Goal: Download file/media

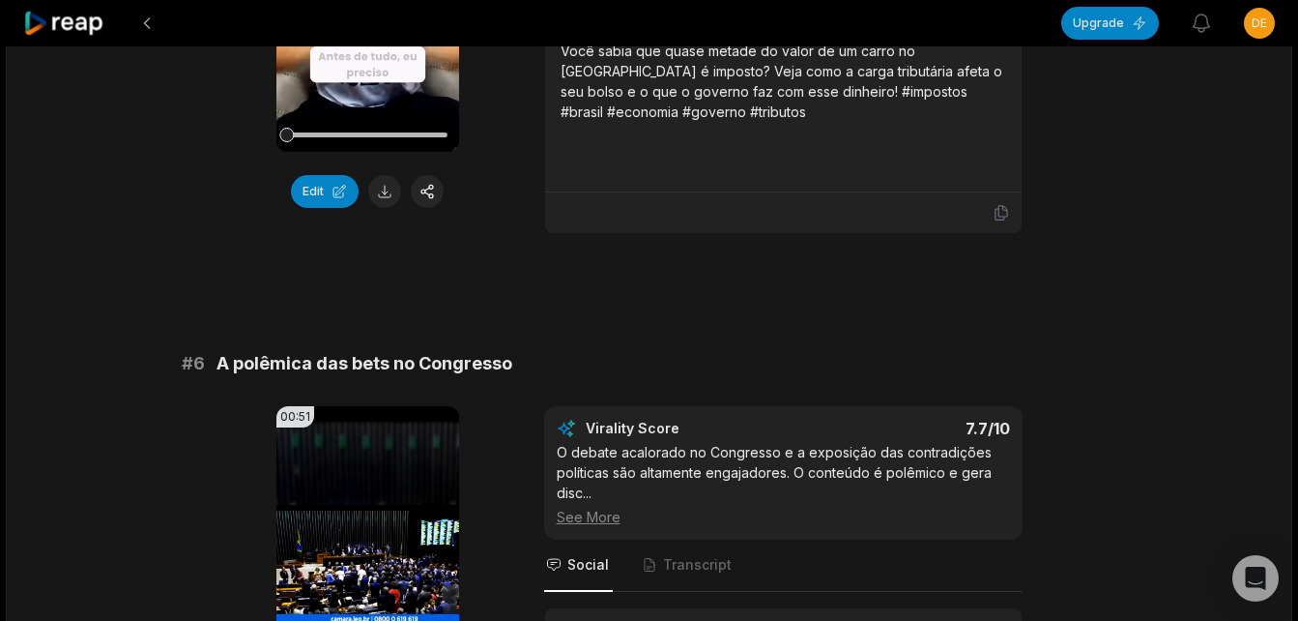
scroll to position [2900, 0]
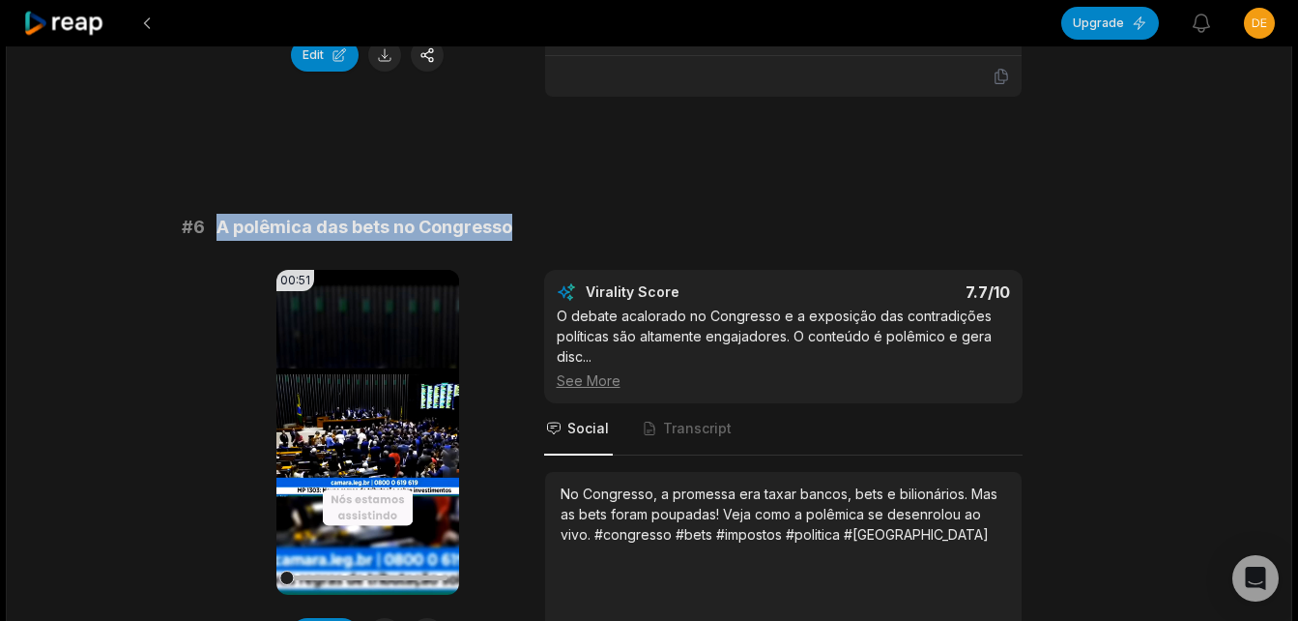
drag, startPoint x: 220, startPoint y: 204, endPoint x: 546, endPoint y: 214, distance: 325.9
click at [546, 214] on div "# 6 A polêmica das bets no Congresso" at bounding box center [650, 227] width 936 height 27
copy span "A polêmica das bets no Congresso"
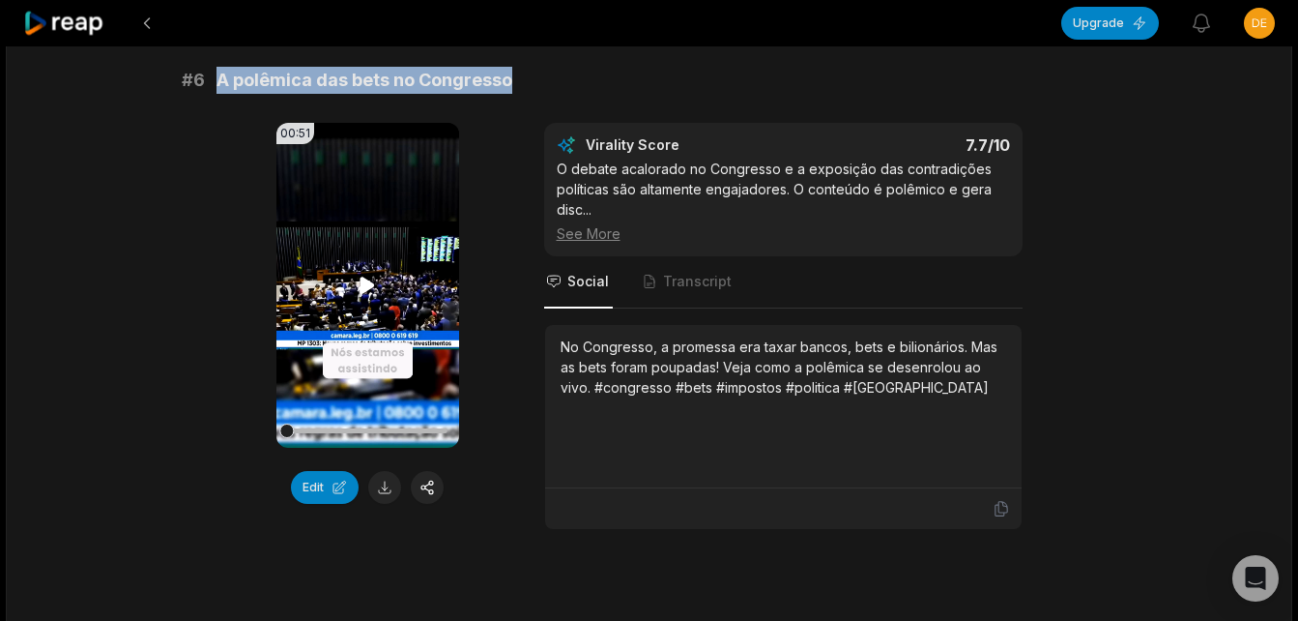
scroll to position [3094, 0]
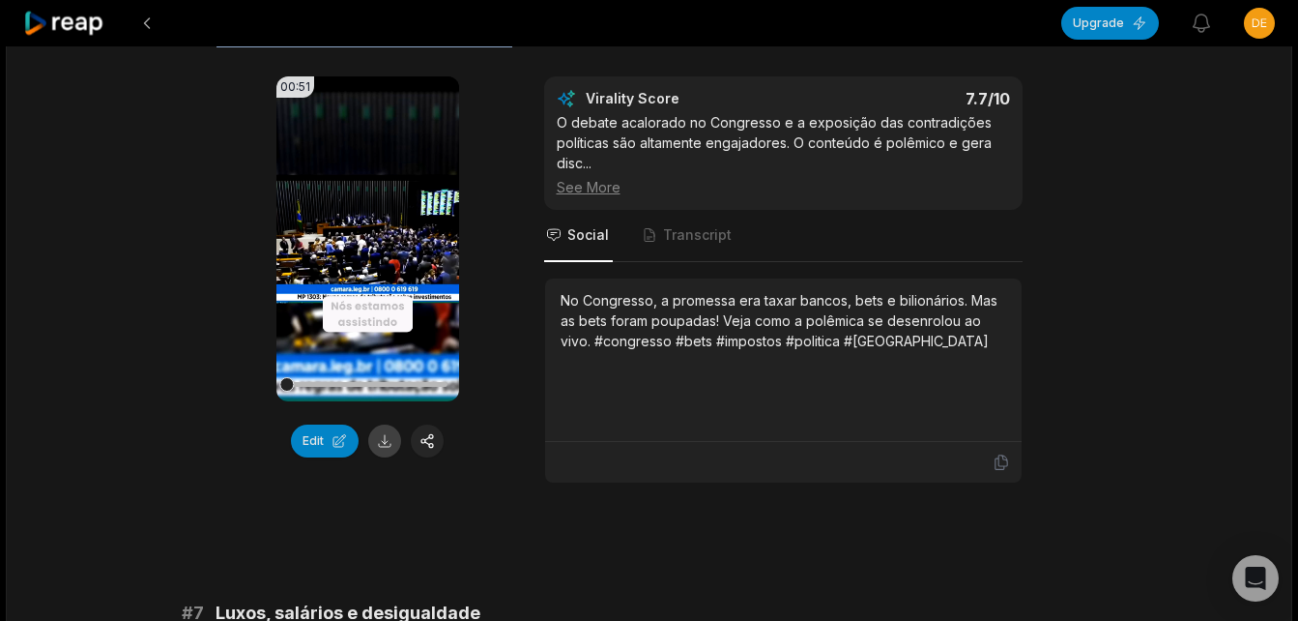
click at [376, 424] on button at bounding box center [384, 440] width 33 height 33
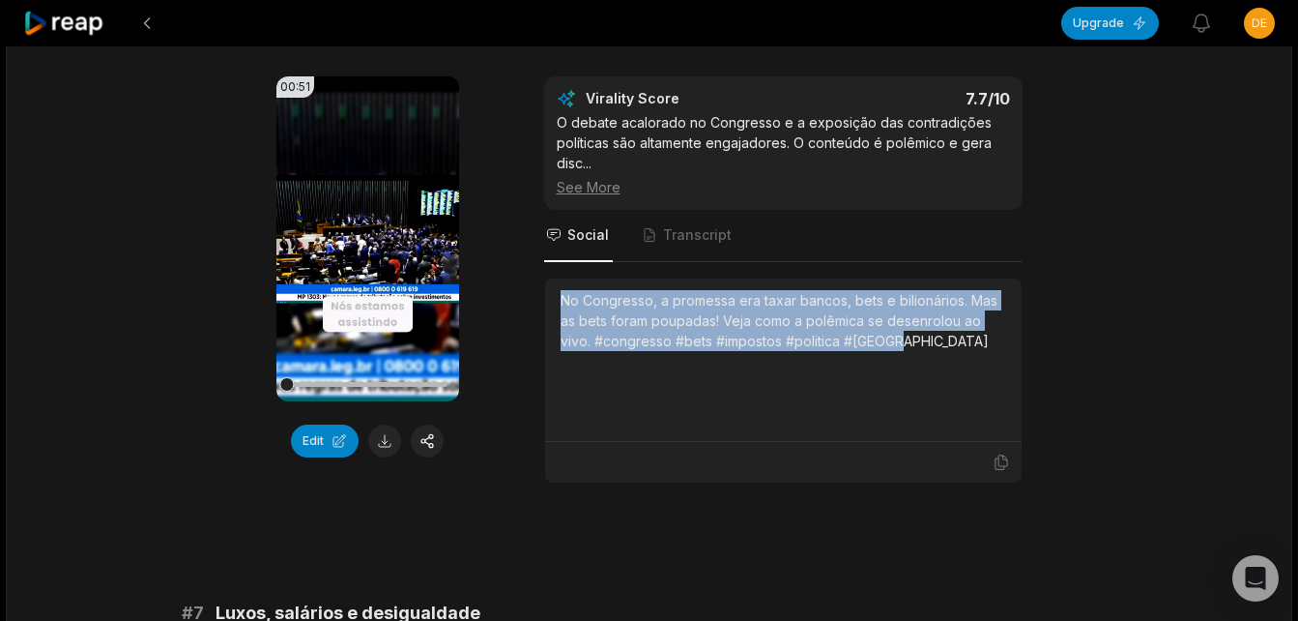
drag, startPoint x: 563, startPoint y: 275, endPoint x: 918, endPoint y: 338, distance: 361.5
click at [918, 338] on div "No Congresso, a promessa era taxar bancos, bets e bilionários. Mas as bets fora…" at bounding box center [784, 359] width 446 height 139
copy div "No Congresso, a promessa era taxar bancos, bets e bilionários. Mas as bets fora…"
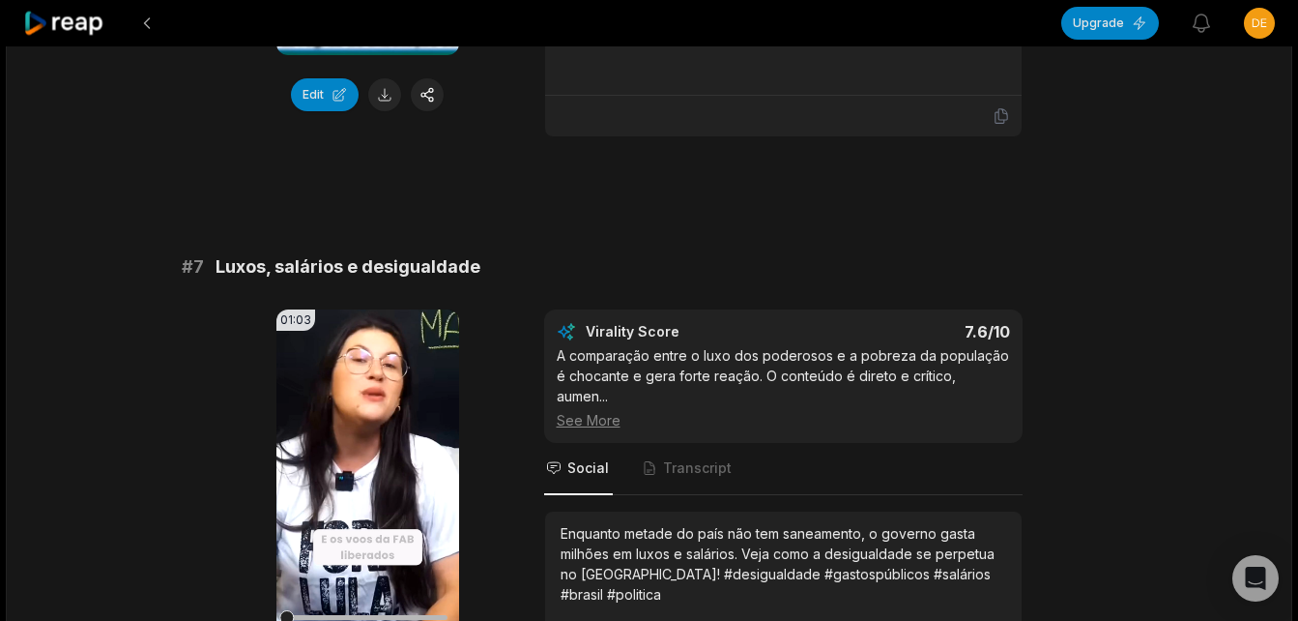
scroll to position [3480, 0]
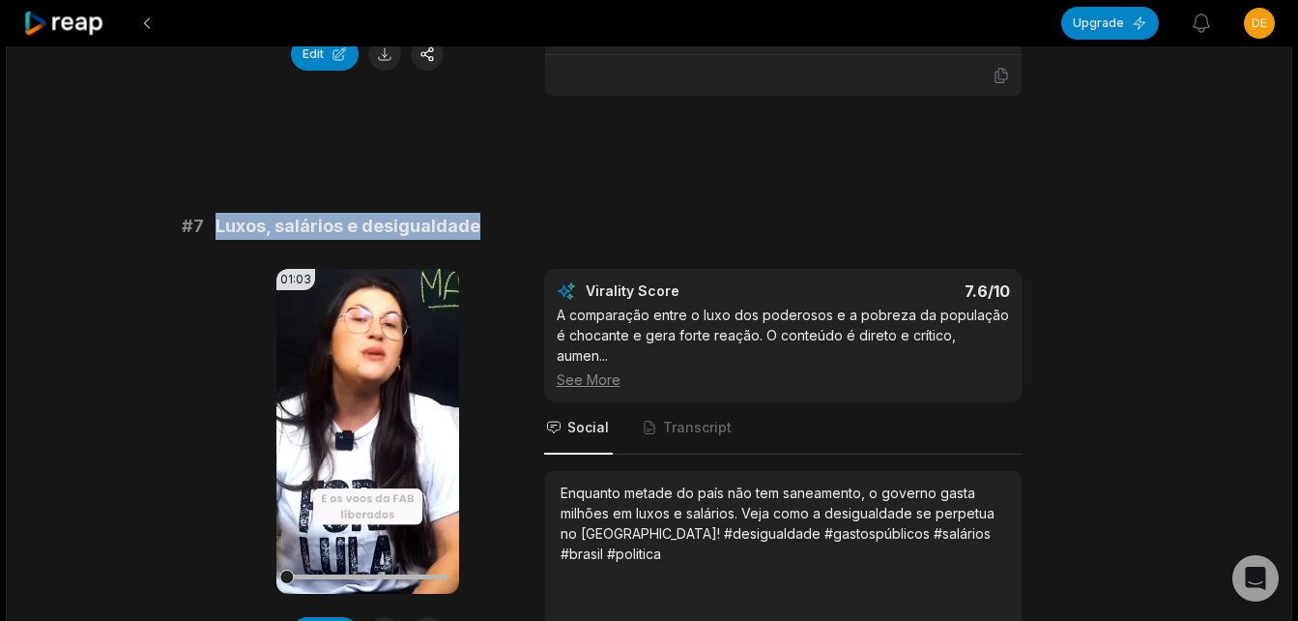
drag, startPoint x: 216, startPoint y: 201, endPoint x: 495, endPoint y: 213, distance: 279.6
click at [495, 213] on div "# 7 Luxos, salários e desigualdade" at bounding box center [650, 226] width 936 height 27
copy span "Luxos, salários e desigualdade"
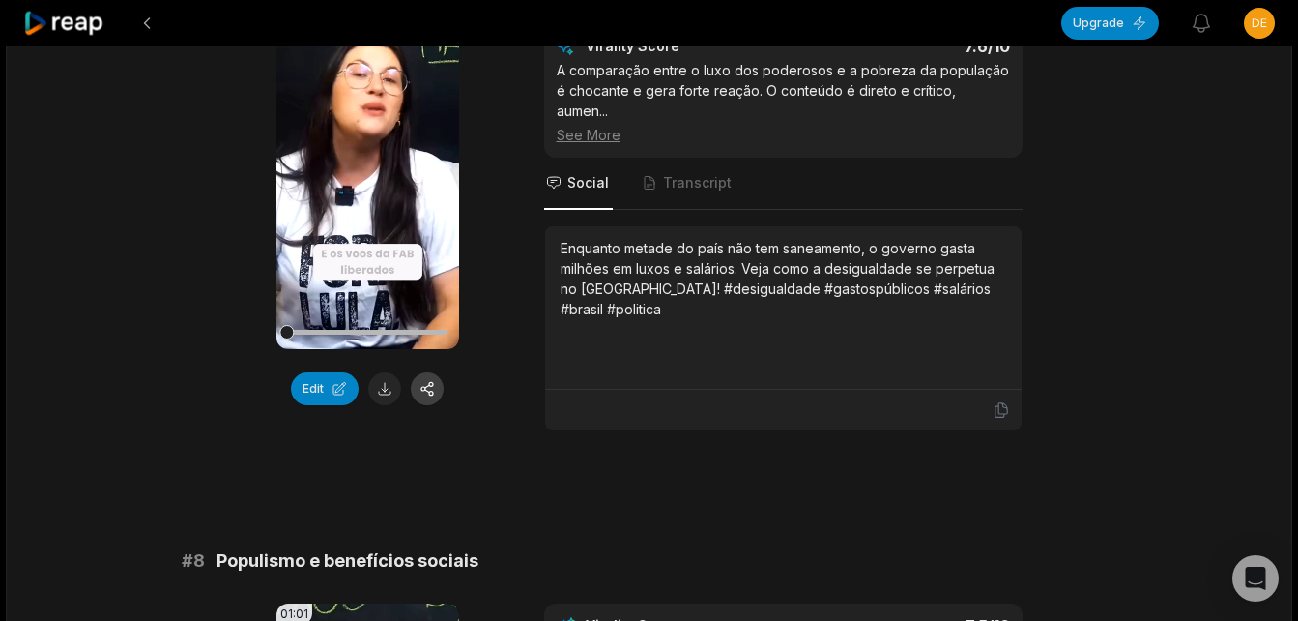
scroll to position [3867, 0]
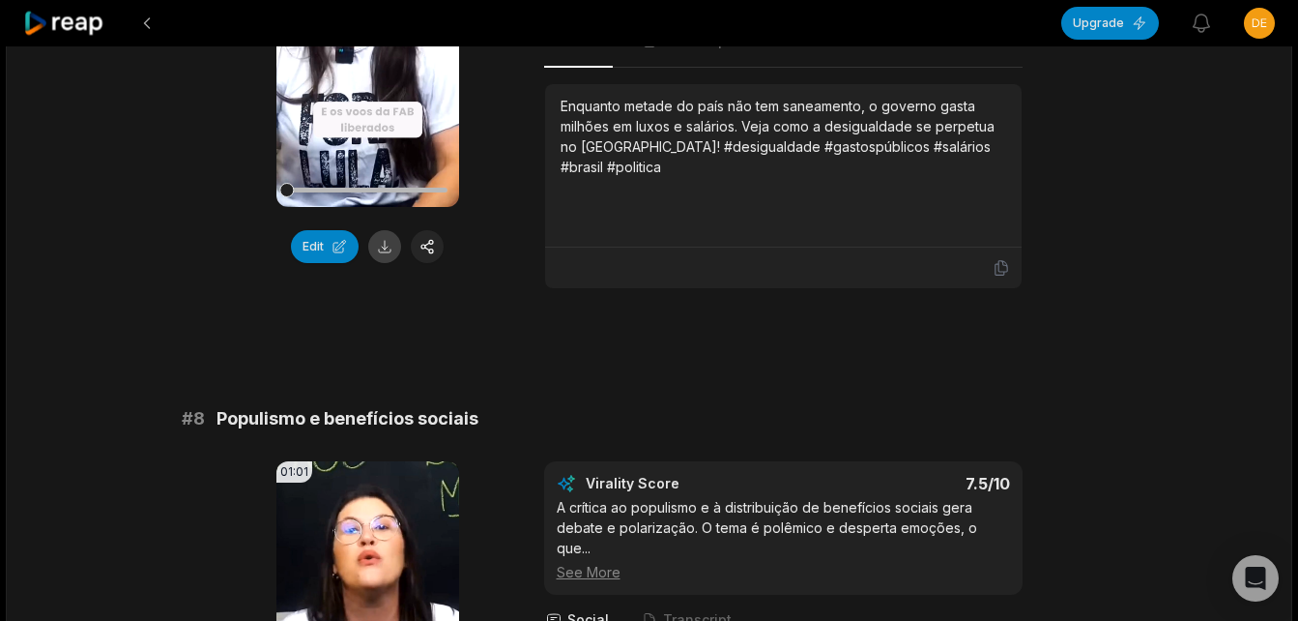
click at [381, 233] on button at bounding box center [384, 246] width 33 height 33
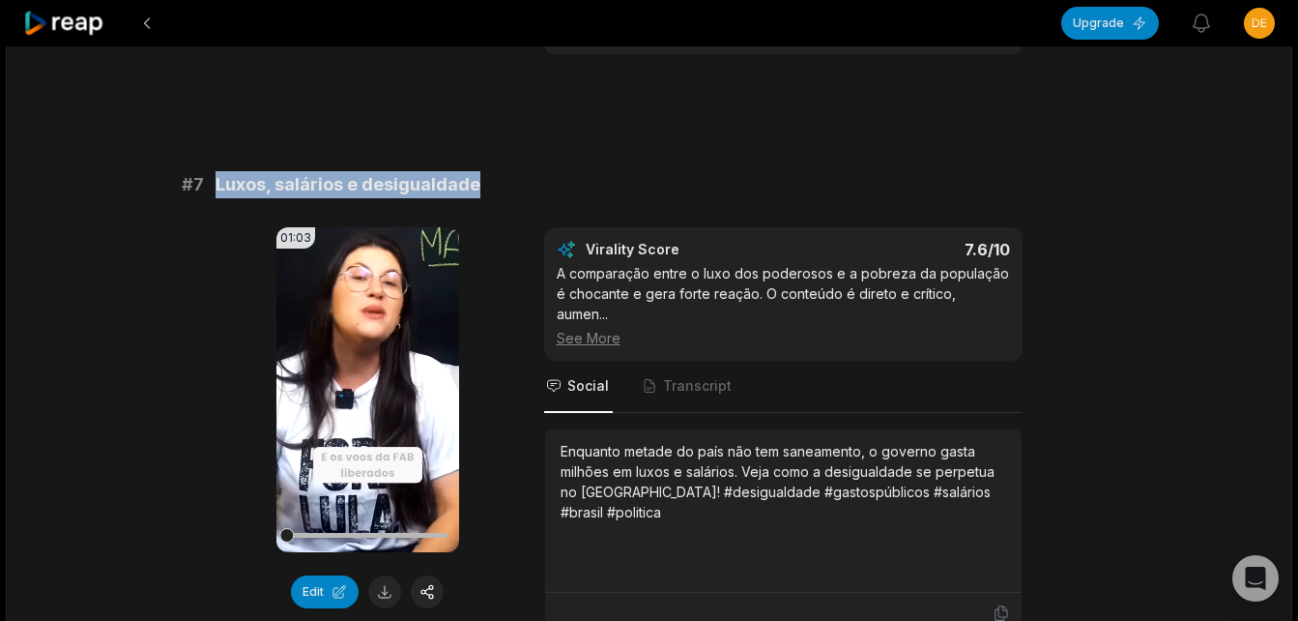
scroll to position [3480, 0]
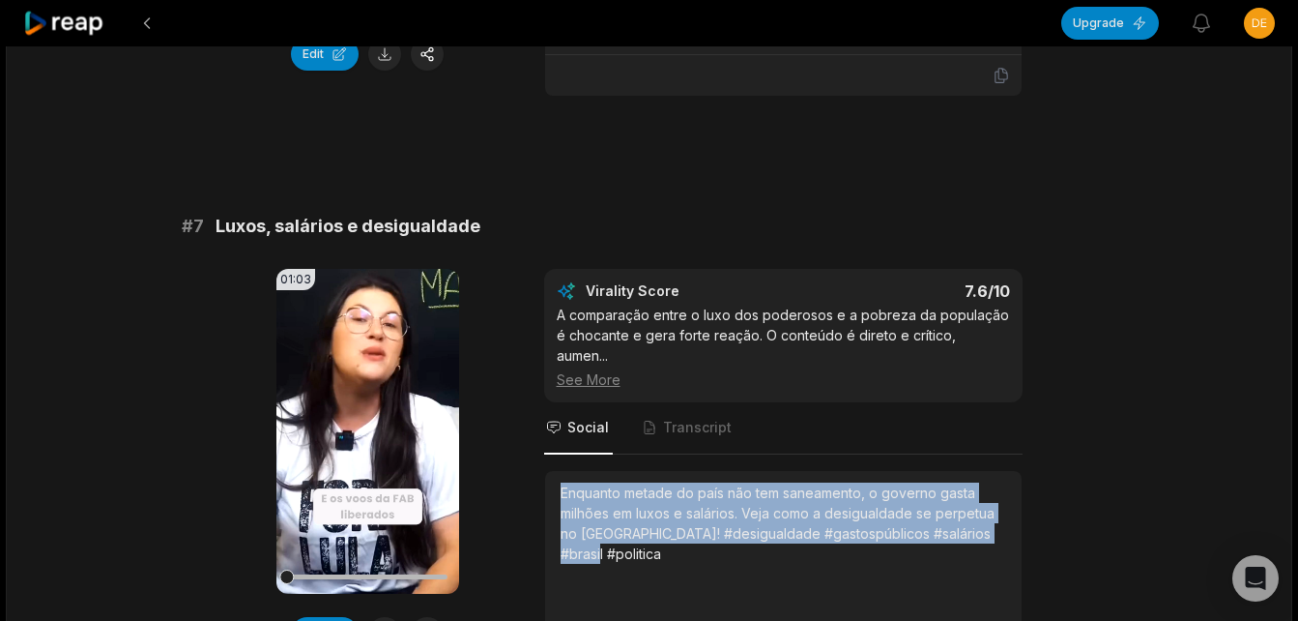
drag, startPoint x: 562, startPoint y: 451, endPoint x: 994, endPoint y: 510, distance: 436.2
click at [994, 510] on div "Enquanto metade do país não tem saneamento, o governo gasta milhões em luxos e …" at bounding box center [784, 551] width 446 height 139
copy div "Enquanto metade do país não tem saneamento, o governo gasta milhões em luxos e …"
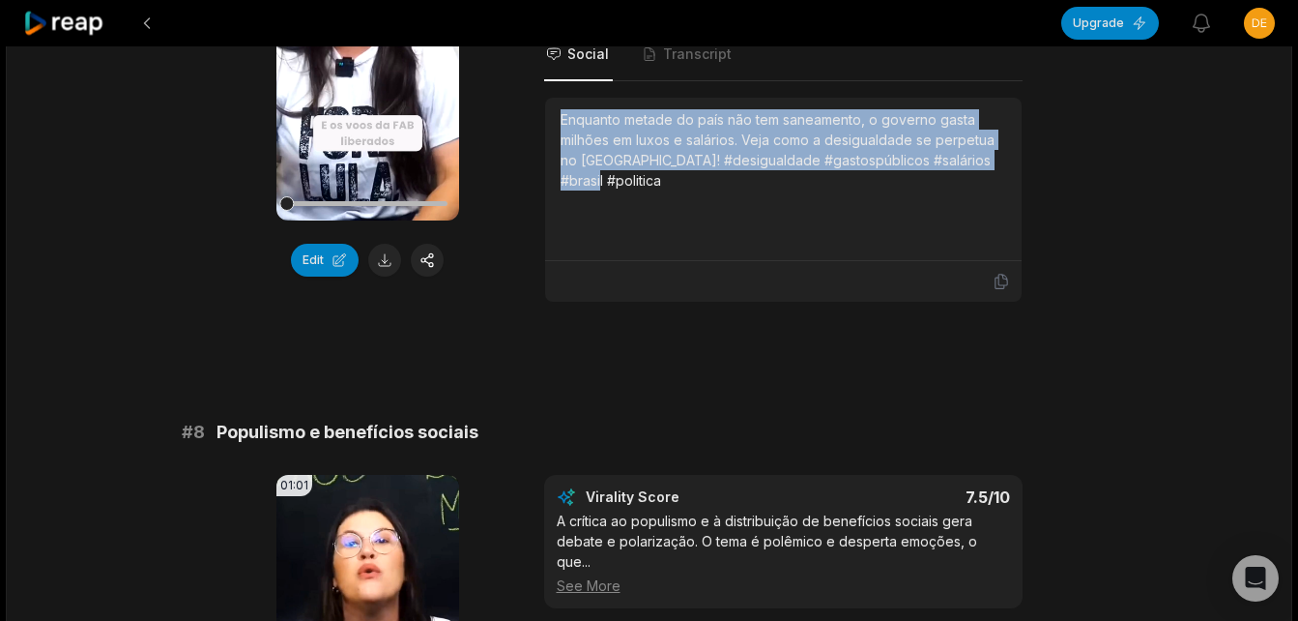
scroll to position [3867, 0]
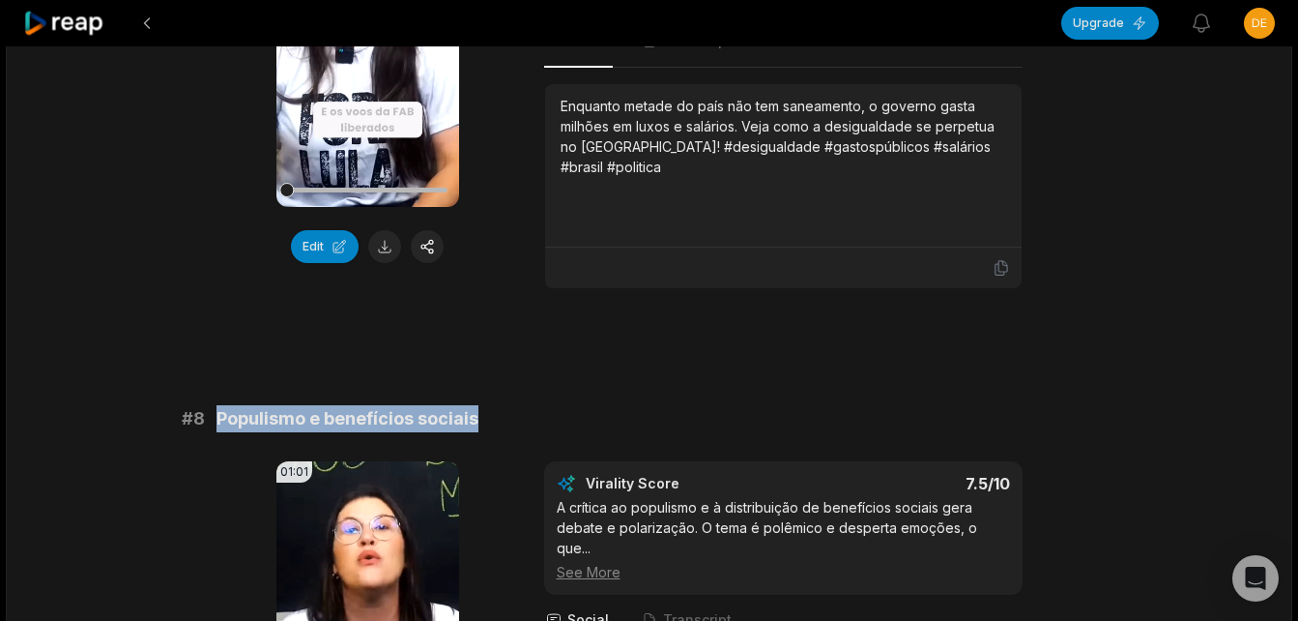
drag, startPoint x: 217, startPoint y: 378, endPoint x: 498, endPoint y: 374, distance: 281.4
click at [498, 405] on div "# 8 Populismo e benefícios sociais" at bounding box center [650, 418] width 936 height 27
copy span "Populismo e benefícios sociais"
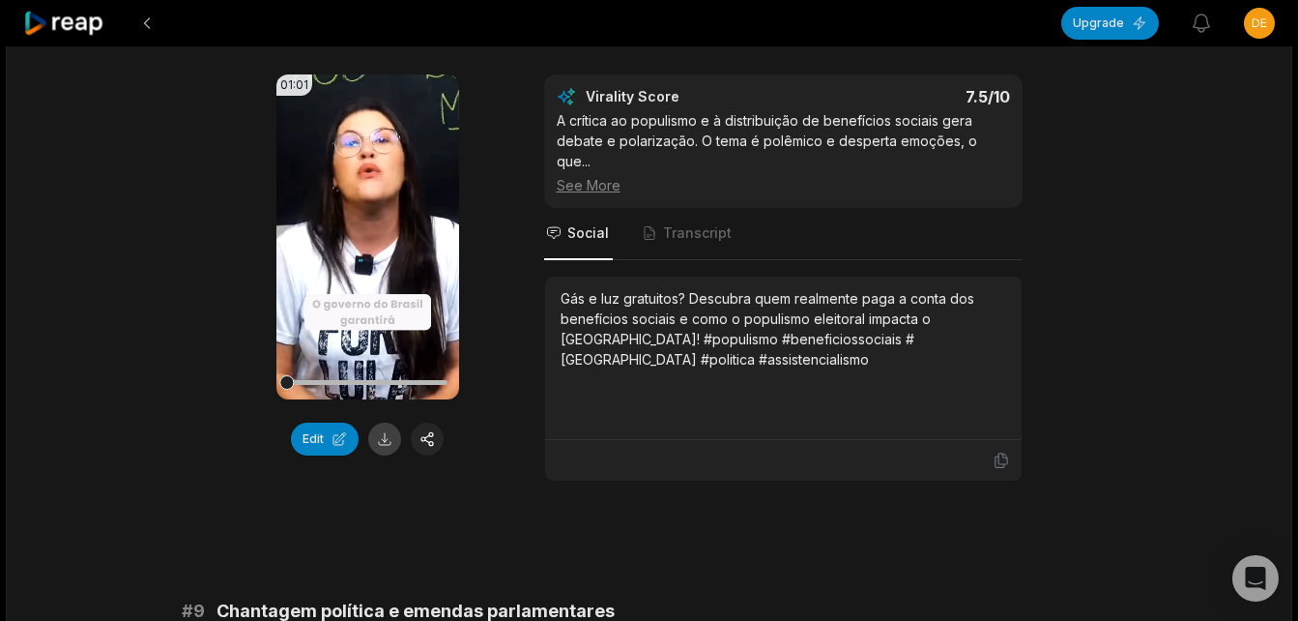
click at [393, 422] on button at bounding box center [384, 438] width 33 height 33
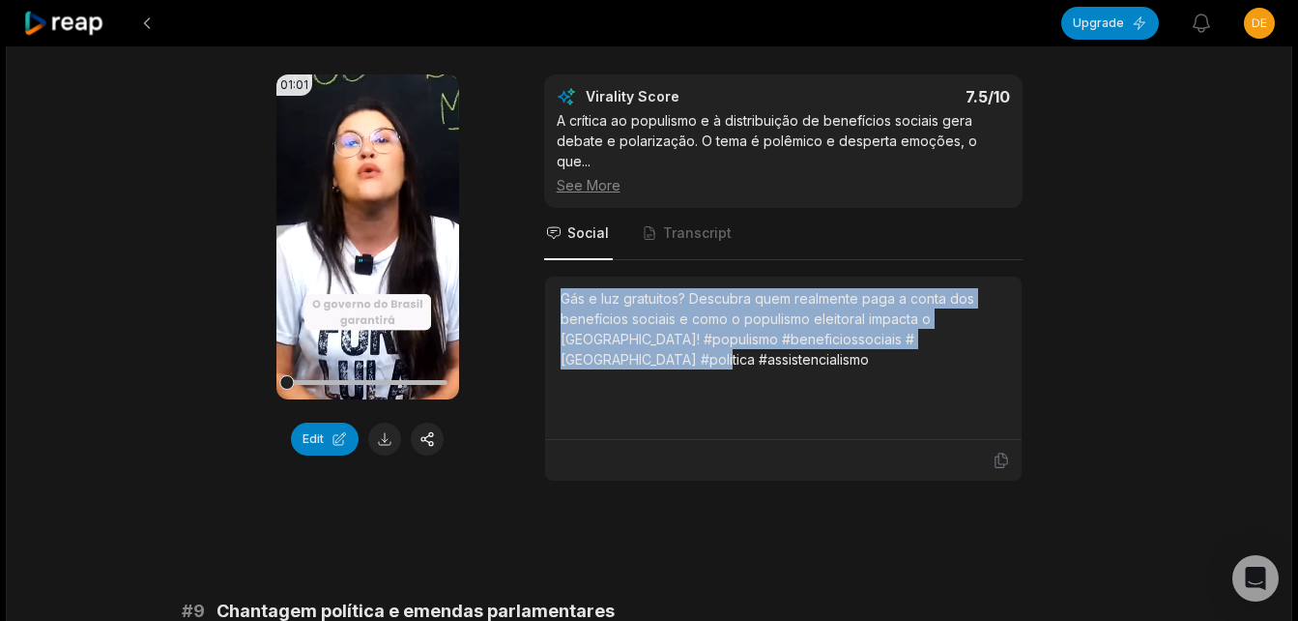
drag, startPoint x: 561, startPoint y: 256, endPoint x: 988, endPoint y: 317, distance: 431.6
click at [988, 317] on div "Gás e luz gratuitos? Descubra quem realmente paga a conta dos benefícios sociai…" at bounding box center [784, 357] width 446 height 139
copy div "Gás e luz gratuitos? Descubra quem realmente paga a conta dos benefícios sociai…"
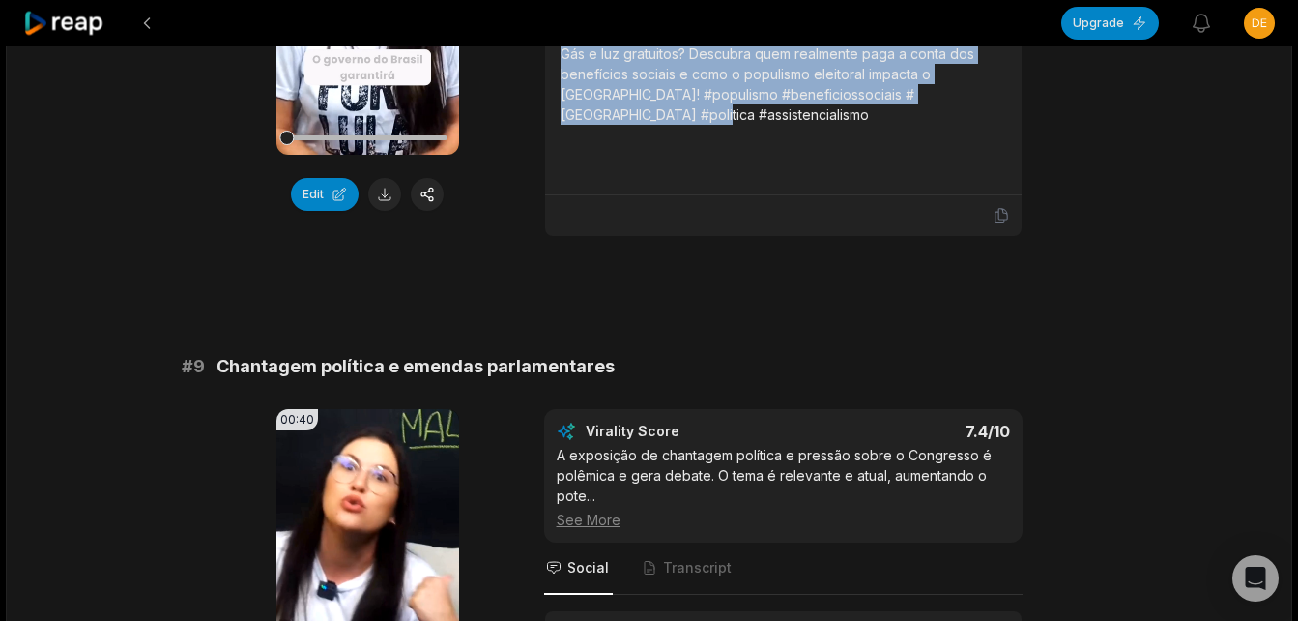
scroll to position [4641, 0]
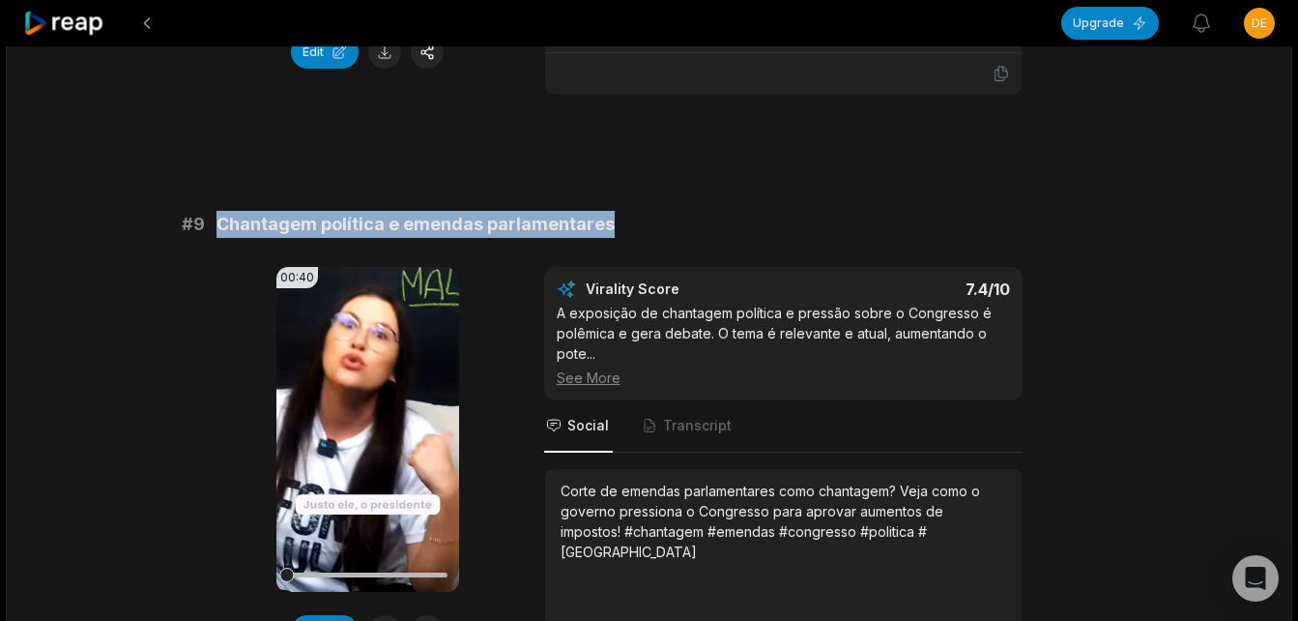
drag, startPoint x: 218, startPoint y: 181, endPoint x: 606, endPoint y: 173, distance: 387.8
click at [606, 211] on div "# 9 Chantagem política e emendas parlamentares" at bounding box center [650, 224] width 936 height 27
copy span "Chantagem política e emendas parlamentares"
click at [390, 615] on button at bounding box center [384, 631] width 33 height 33
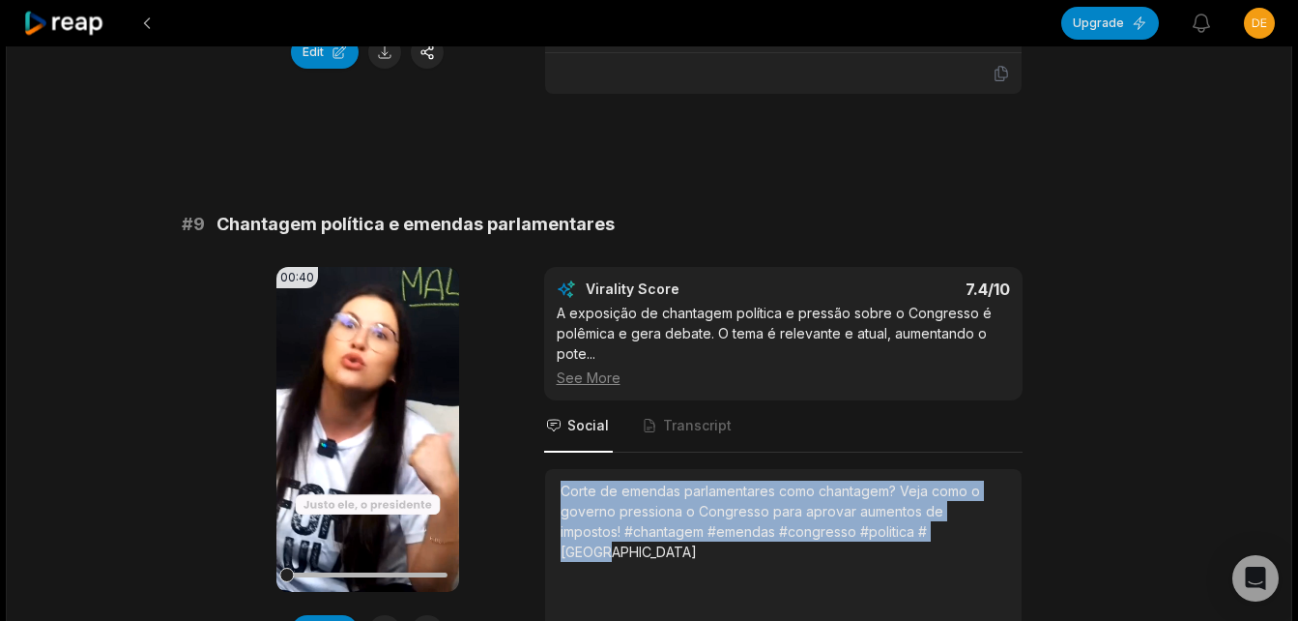
drag, startPoint x: 564, startPoint y: 451, endPoint x: 928, endPoint y: 510, distance: 369.2
click at [928, 510] on div "Corte de emendas parlamentares como chantagem? Veja como o governo pressiona o …" at bounding box center [784, 549] width 446 height 139
copy div "Corte de emendas parlamentares como chantagem? Veja como o governo pressiona o …"
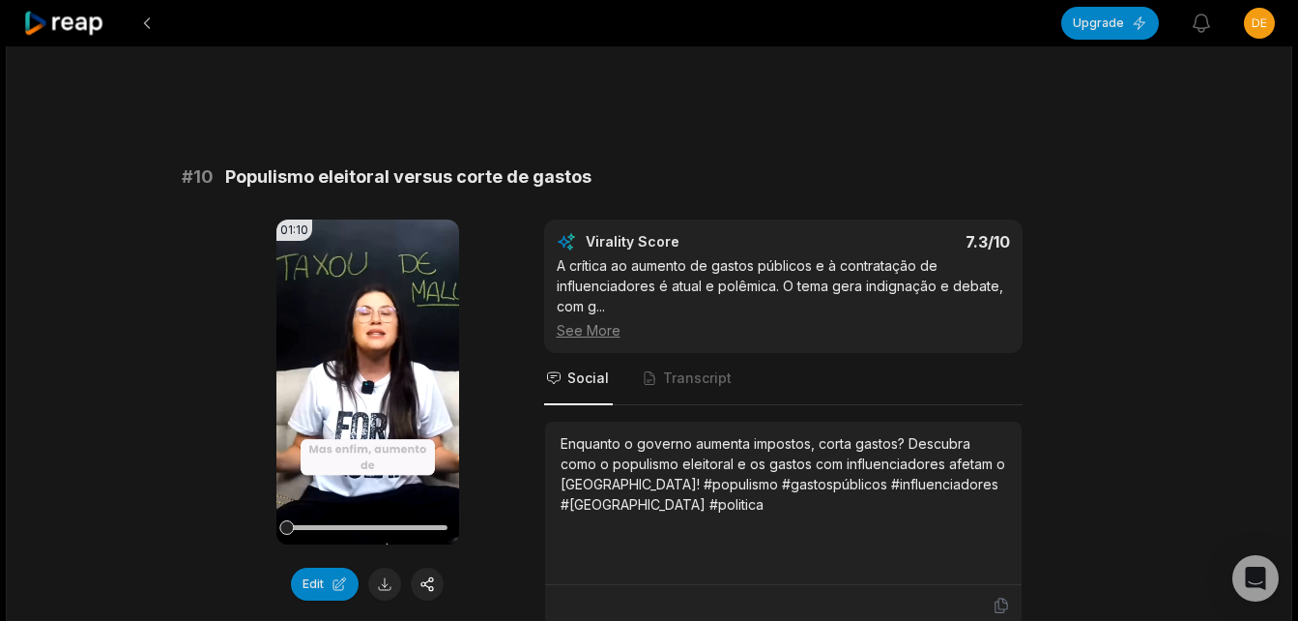
scroll to position [5221, 0]
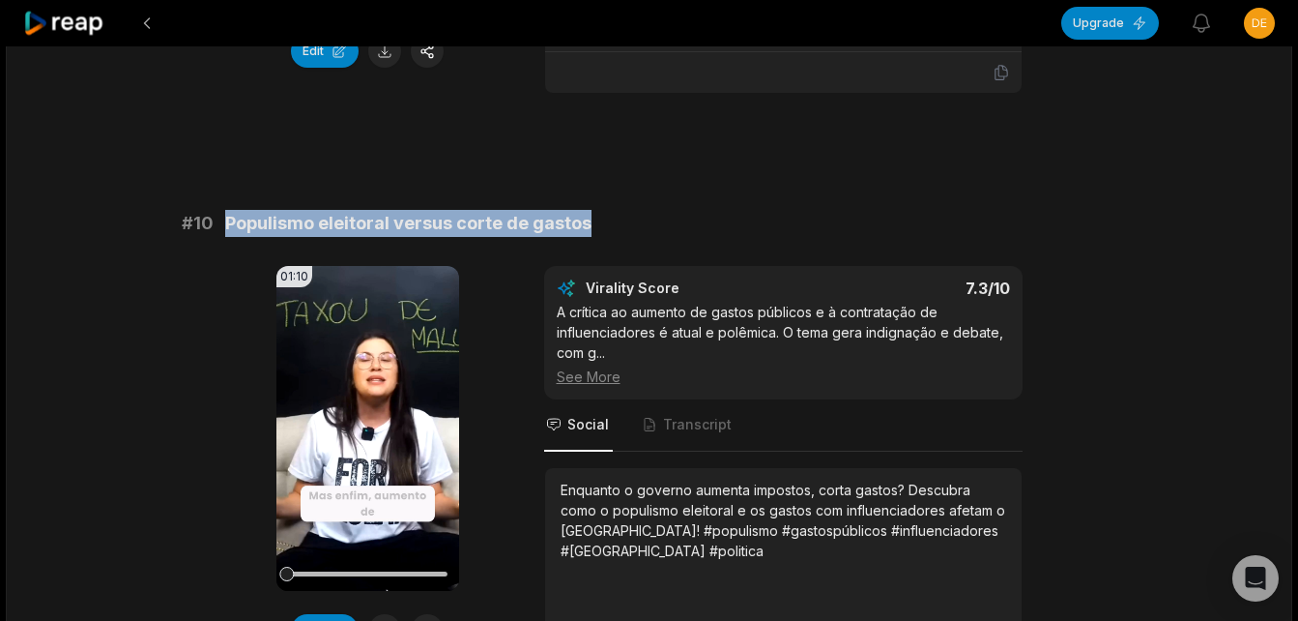
drag, startPoint x: 223, startPoint y: 178, endPoint x: 592, endPoint y: 181, distance: 368.4
click at [592, 210] on div "# 10 Populismo eleitoral versus corte de gastos" at bounding box center [650, 223] width 936 height 27
copy span "Populismo eleitoral versus corte de gastos"
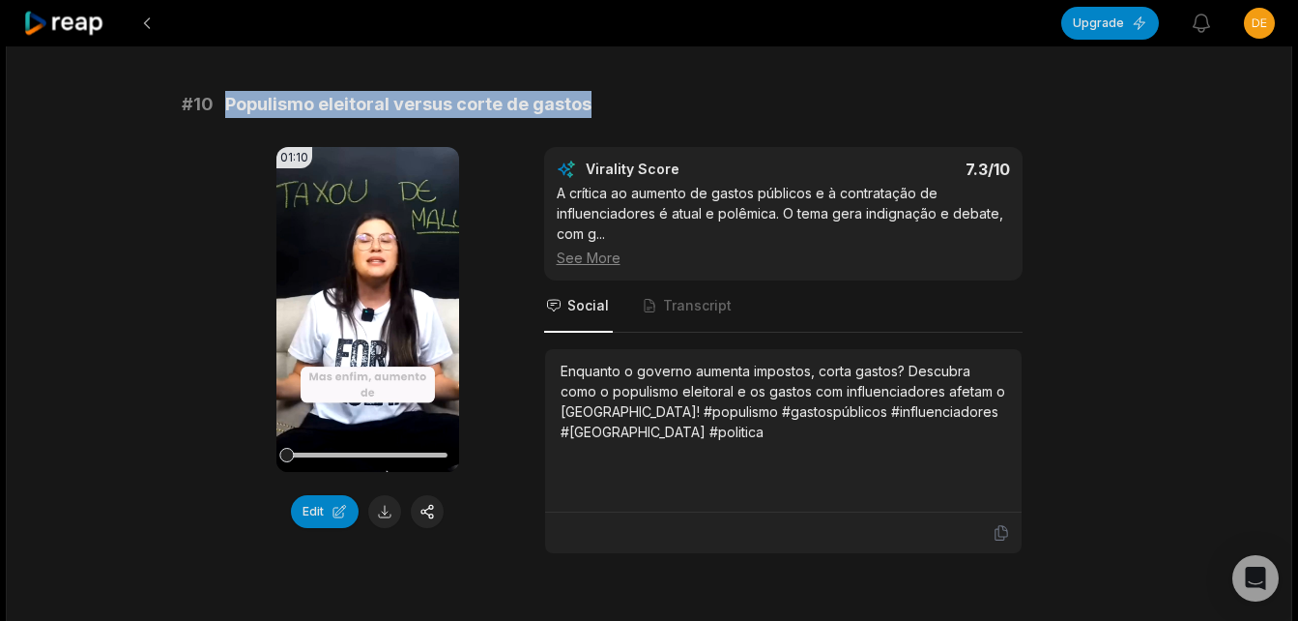
scroll to position [5414, 0]
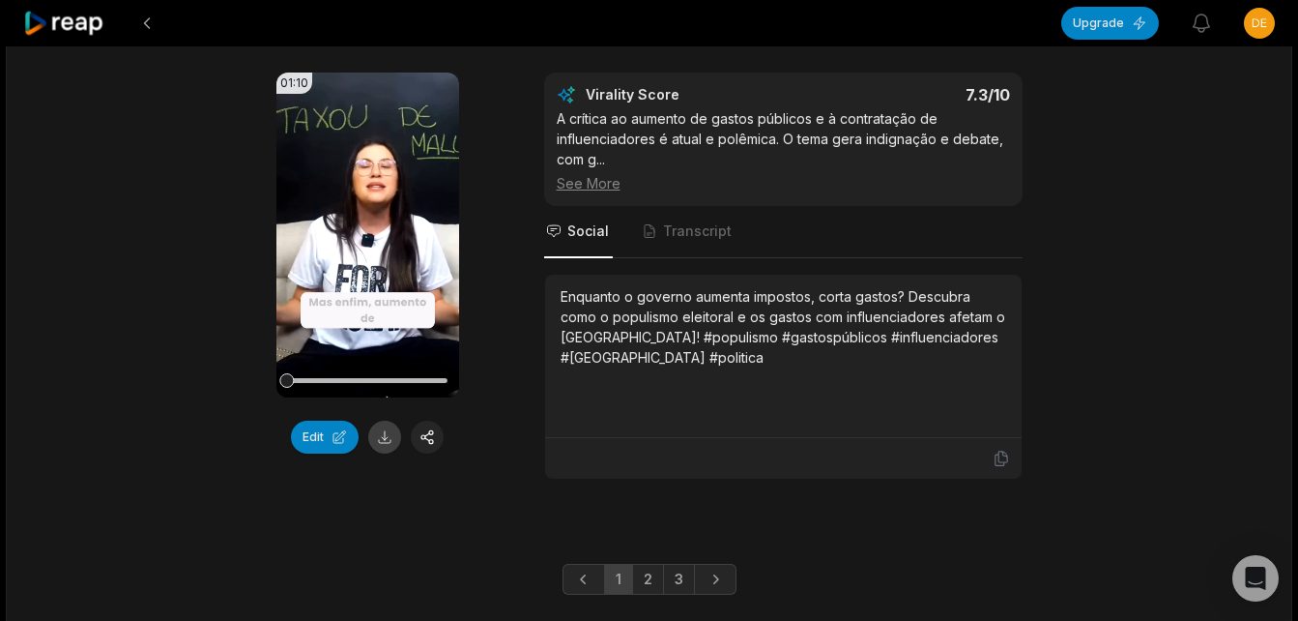
click at [380, 421] on button at bounding box center [384, 437] width 33 height 33
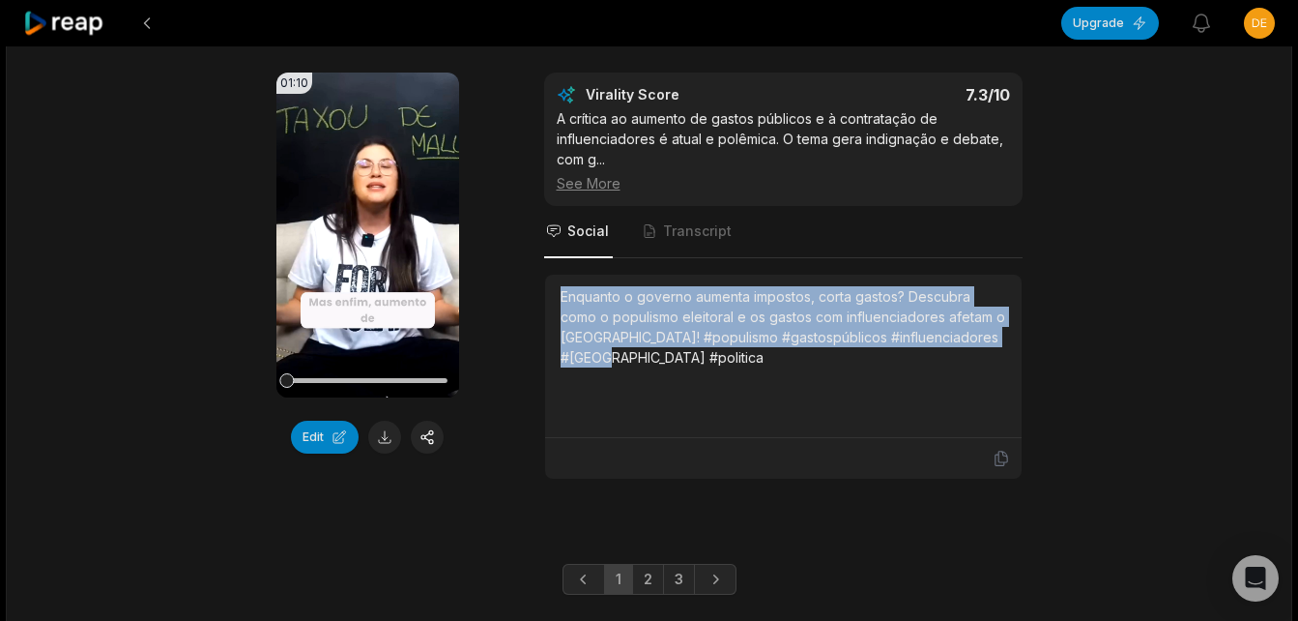
drag, startPoint x: 561, startPoint y: 253, endPoint x: 1023, endPoint y: 338, distance: 469.9
click at [1023, 338] on div "01:10 Your browser does not support mp4 format. Edit Virality Score 7.3 /10 A c…" at bounding box center [650, 276] width 936 height 407
copy div "Enquanto o governo aumenta impostos, corta gastos? Descubra como o populismo el…"
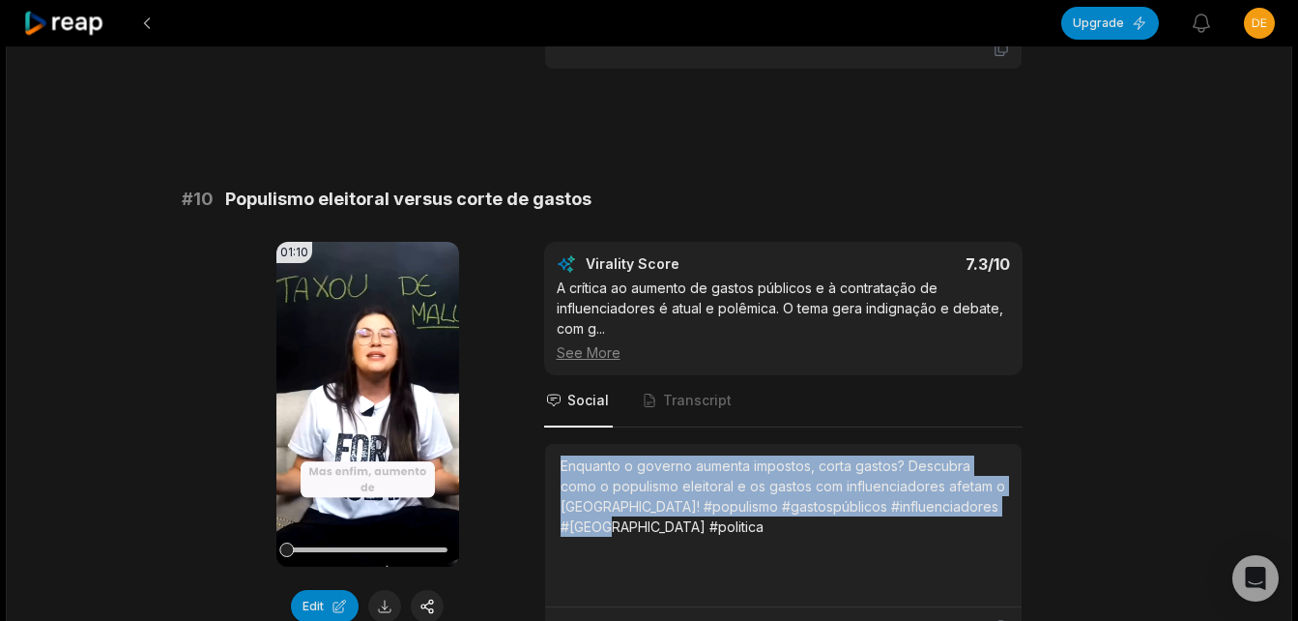
scroll to position [5425, 0]
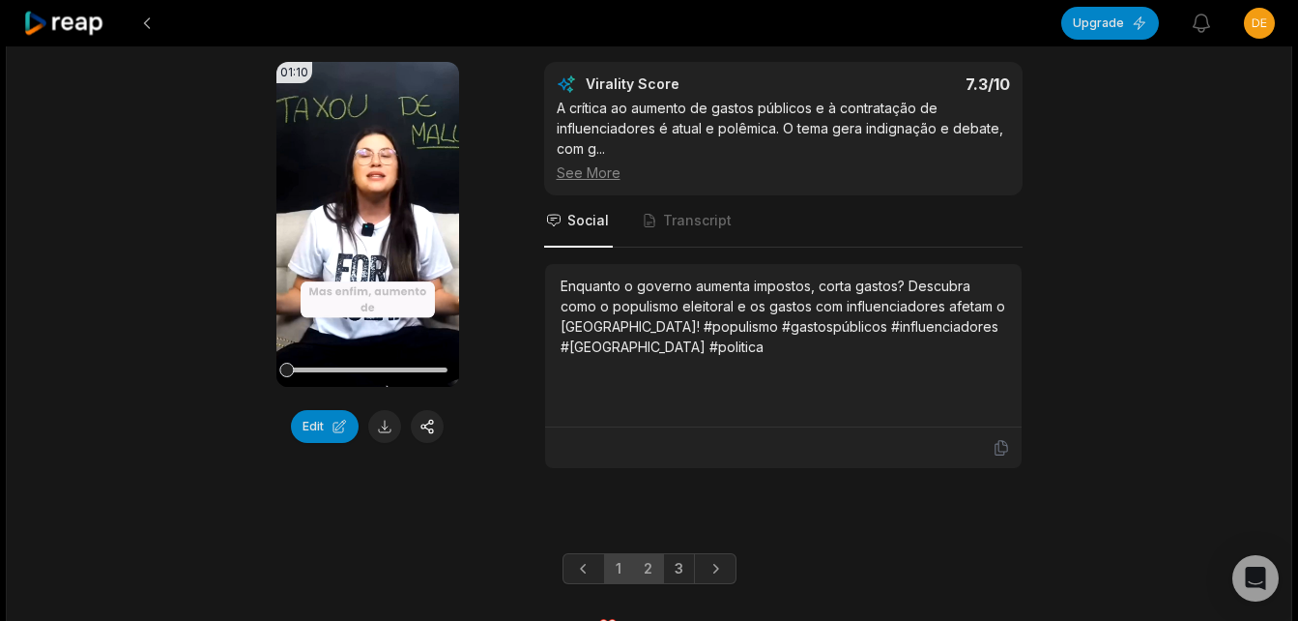
click at [651, 553] on link "2" at bounding box center [648, 568] width 32 height 31
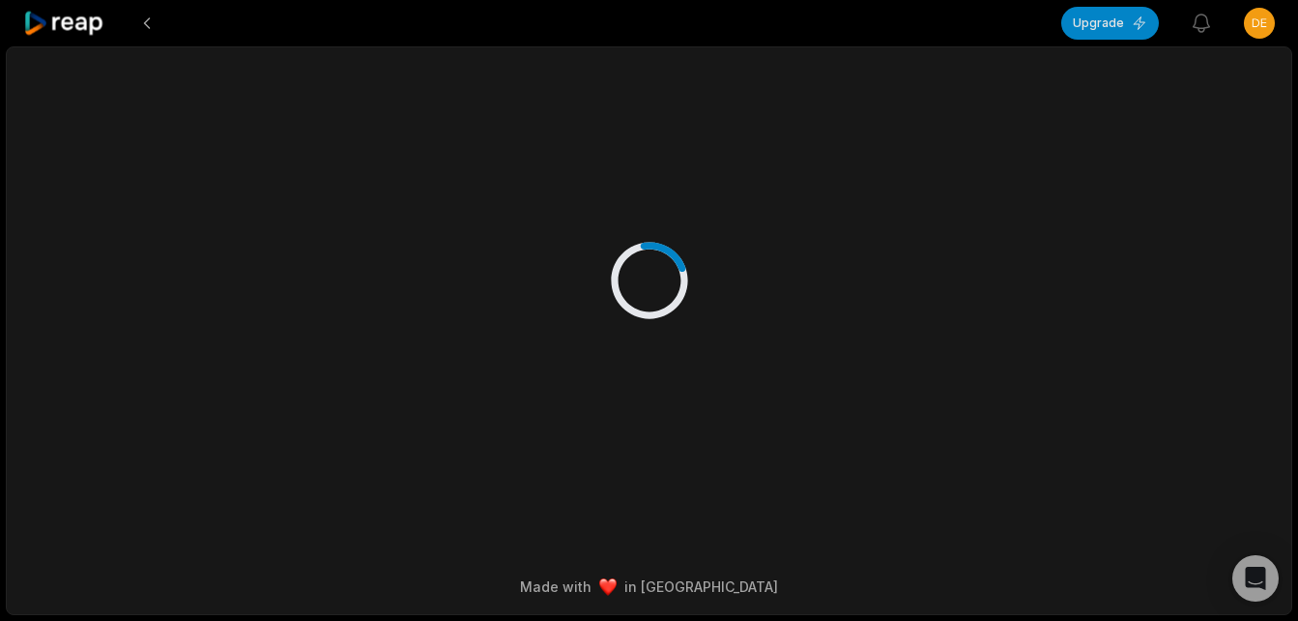
scroll to position [0, 0]
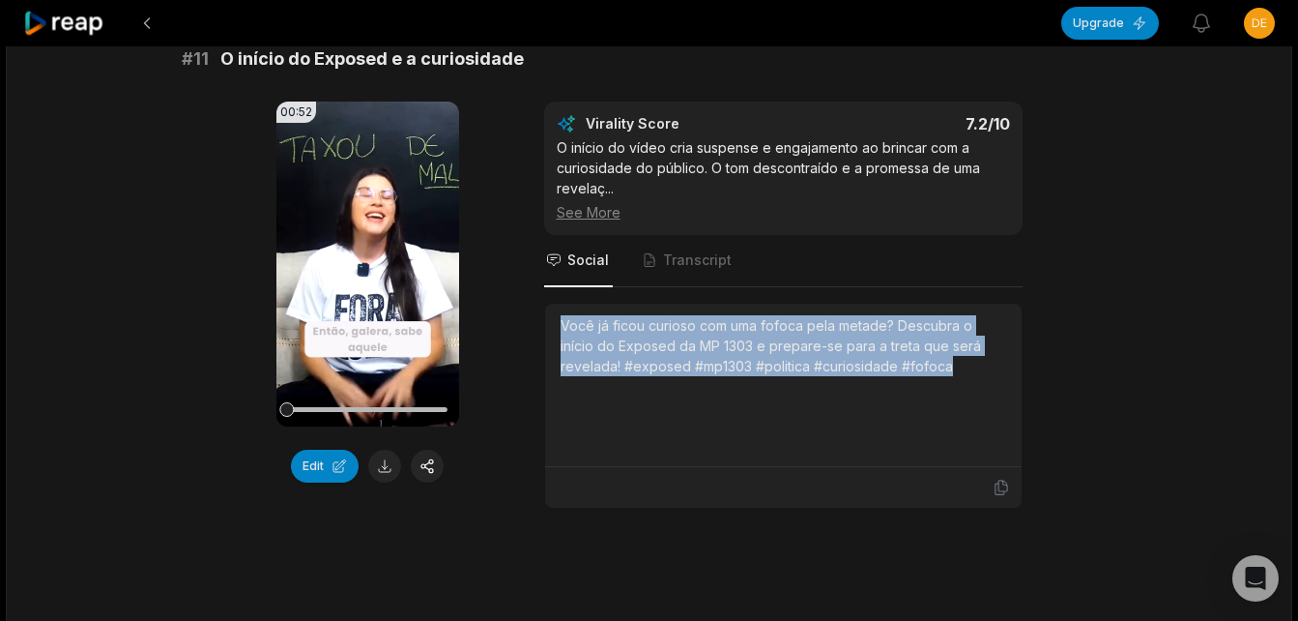
drag, startPoint x: 560, startPoint y: 322, endPoint x: 955, endPoint y: 385, distance: 400.4
click at [955, 385] on div "Você já ficou curioso com uma fofoca pela metade? Descubra o início do Exposed …" at bounding box center [784, 384] width 446 height 139
copy div "Você já ficou curioso com uma fofoca pela metade? Descubra o início do Exposed …"
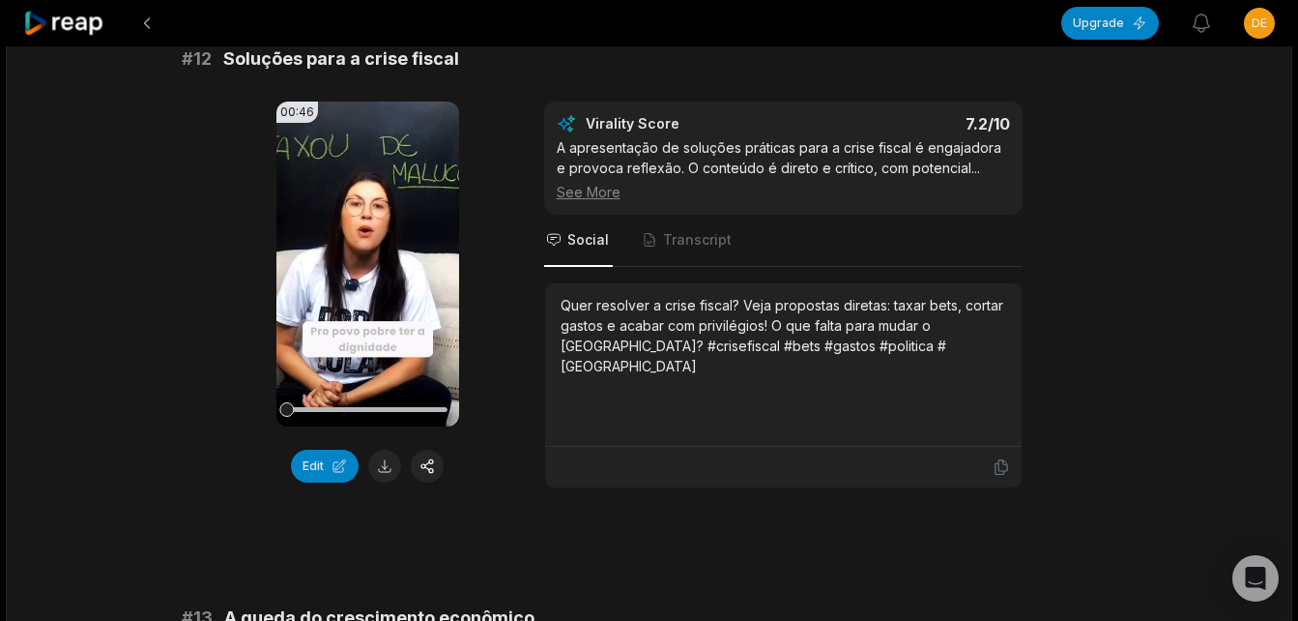
scroll to position [773, 0]
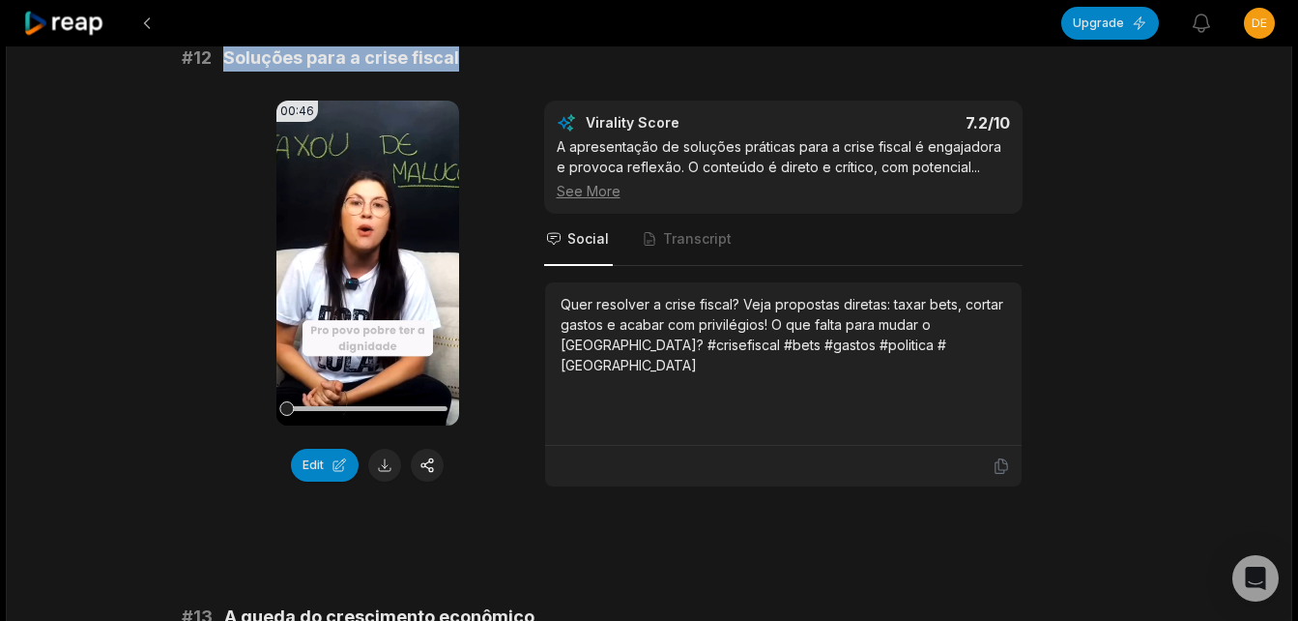
drag, startPoint x: 221, startPoint y: 51, endPoint x: 458, endPoint y: 68, distance: 237.4
click at [458, 68] on div "# 12 Soluções para a crise fiscal" at bounding box center [650, 57] width 936 height 27
copy span "Soluções para a crise fiscal"
click at [394, 460] on button at bounding box center [384, 465] width 33 height 33
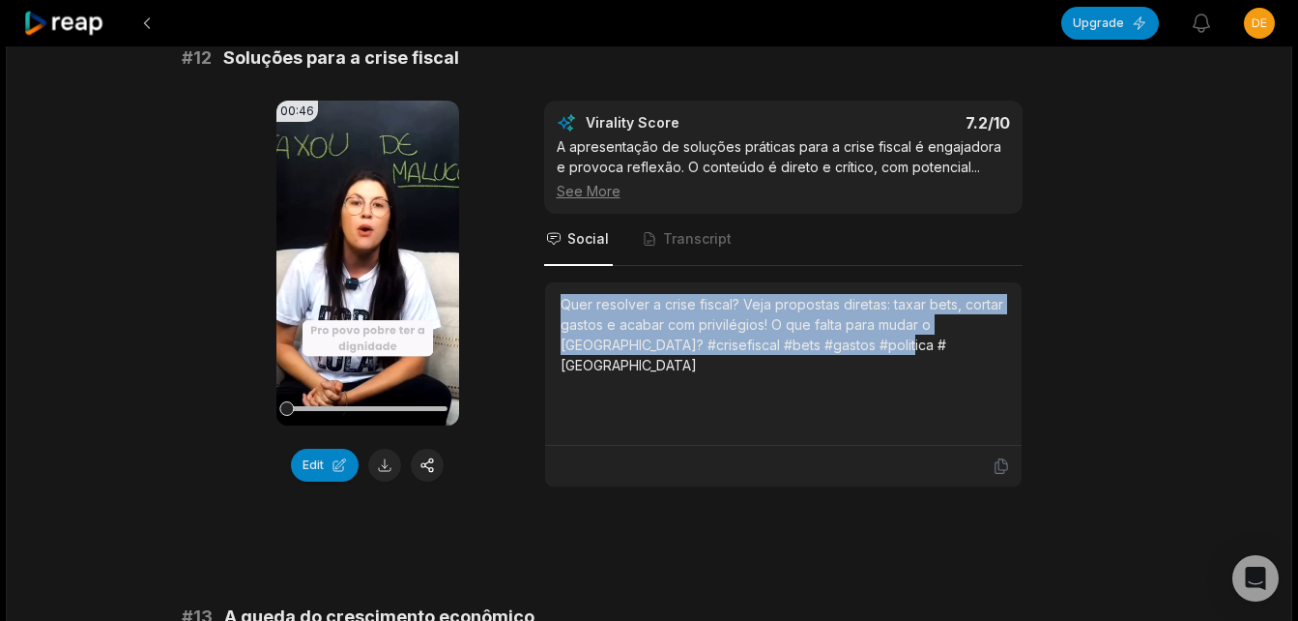
drag, startPoint x: 559, startPoint y: 304, endPoint x: 850, endPoint y: 371, distance: 298.8
click at [850, 371] on div "Quer resolver a crise fiscal? Veja propostas diretas: taxar bets, cortar gastos…" at bounding box center [783, 363] width 477 height 163
copy div "Quer resolver a crise fiscal? Veja propostas diretas: taxar bets, cortar gastos…"
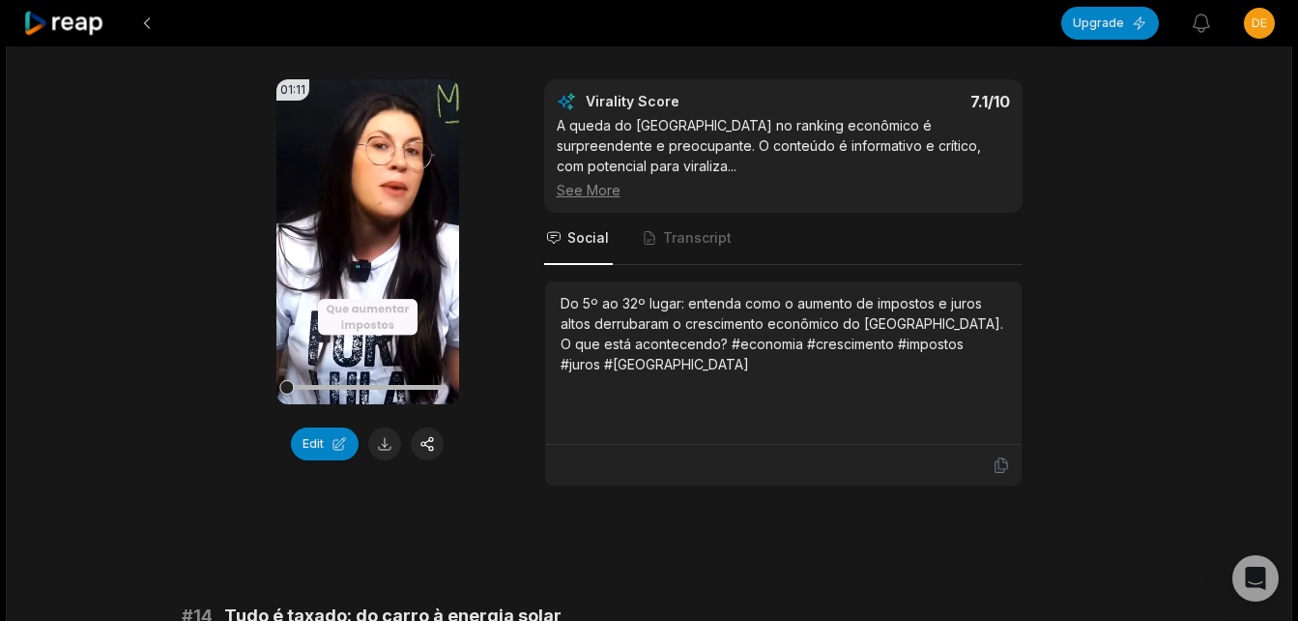
scroll to position [1160, 0]
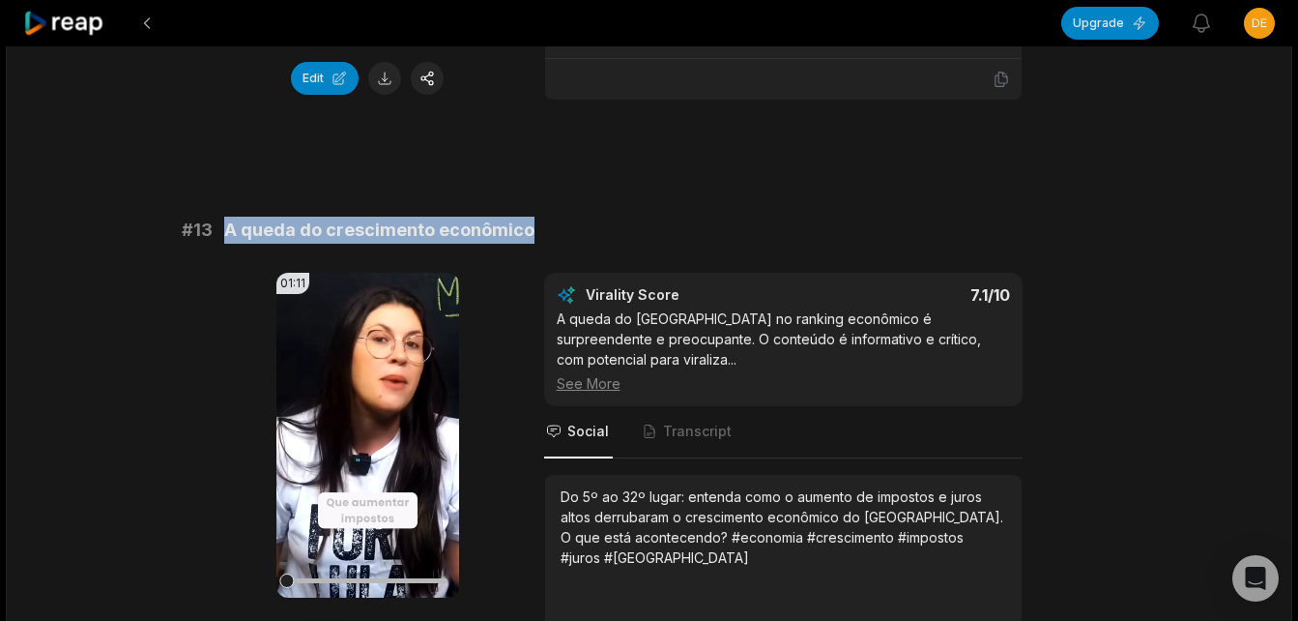
drag, startPoint x: 227, startPoint y: 225, endPoint x: 531, endPoint y: 221, distance: 303.6
click at [531, 221] on div "# 13 A queda do crescimento econômico" at bounding box center [650, 230] width 936 height 27
copy span "A queda do crescimento econômico"
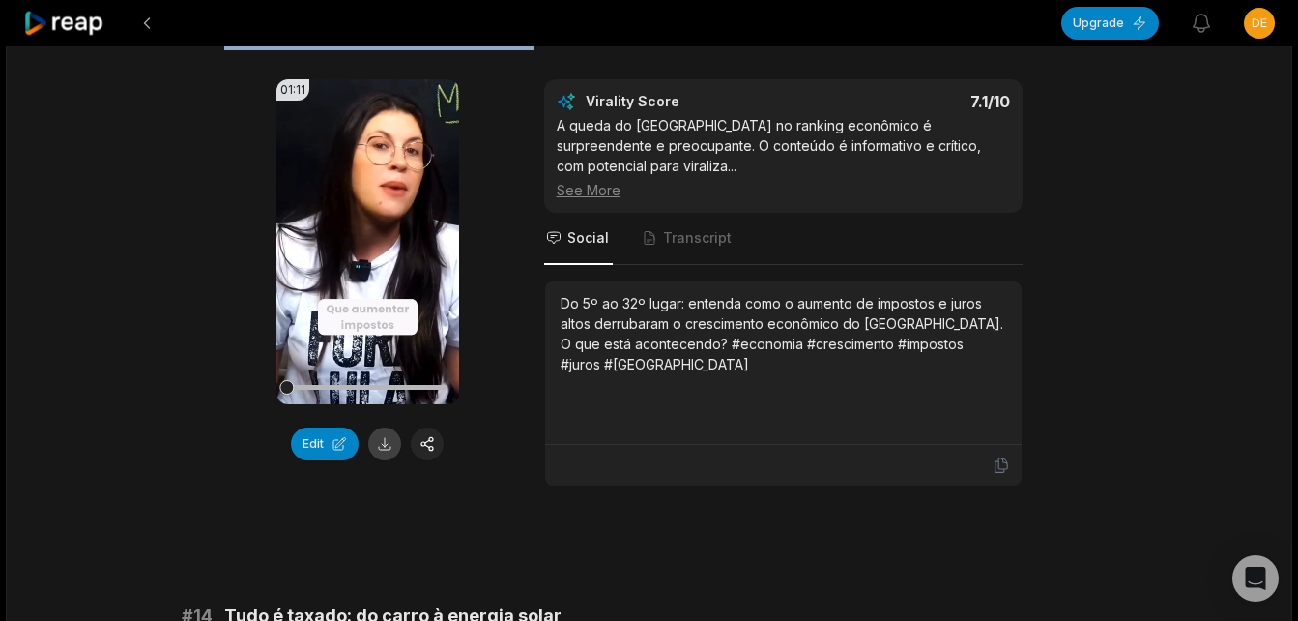
click at [377, 445] on button at bounding box center [384, 443] width 33 height 33
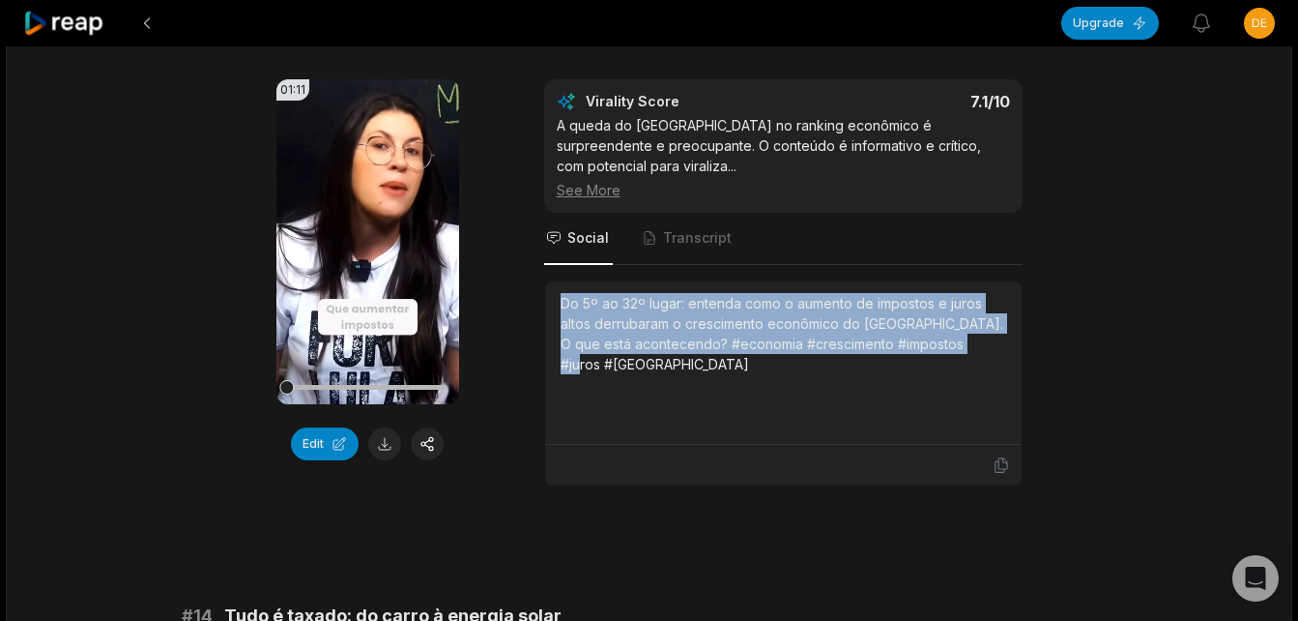
drag, startPoint x: 562, startPoint y: 303, endPoint x: 988, endPoint y: 358, distance: 429.9
click at [988, 358] on div "Do 5º ao 32º lugar: entenda como o aumento de impostos e juros altos derrubaram…" at bounding box center [784, 362] width 446 height 139
copy div "Do 5º ao 32º lugar: entenda como o aumento de impostos e juros altos derrubaram…"
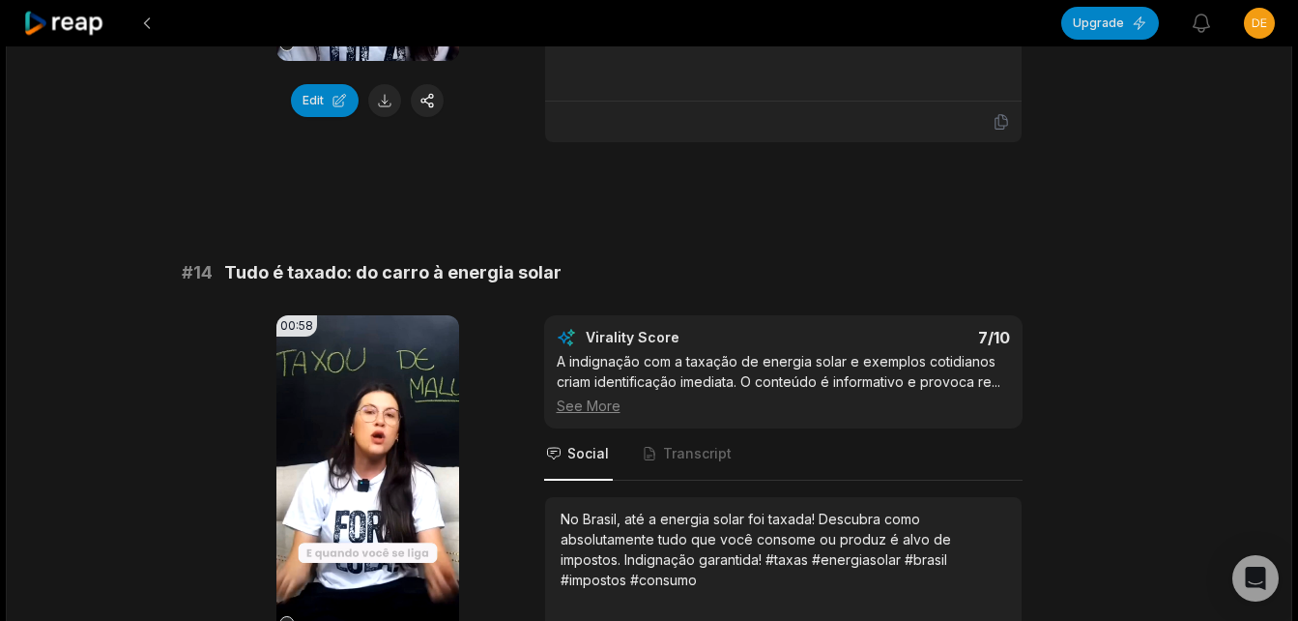
scroll to position [1740, 0]
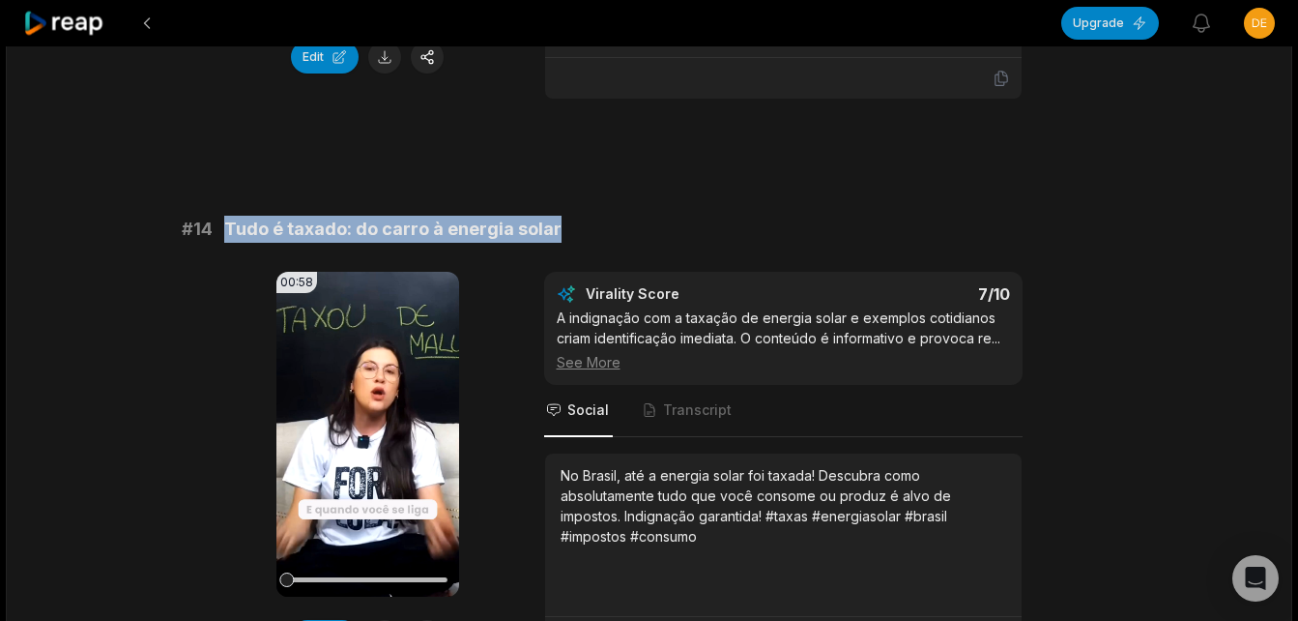
drag, startPoint x: 227, startPoint y: 221, endPoint x: 554, endPoint y: 225, distance: 326.8
click at [554, 225] on div "# 14 Tudo é taxado: do carro à energia solar" at bounding box center [650, 229] width 936 height 27
copy span "Tudo é taxado: do carro à energia solar"
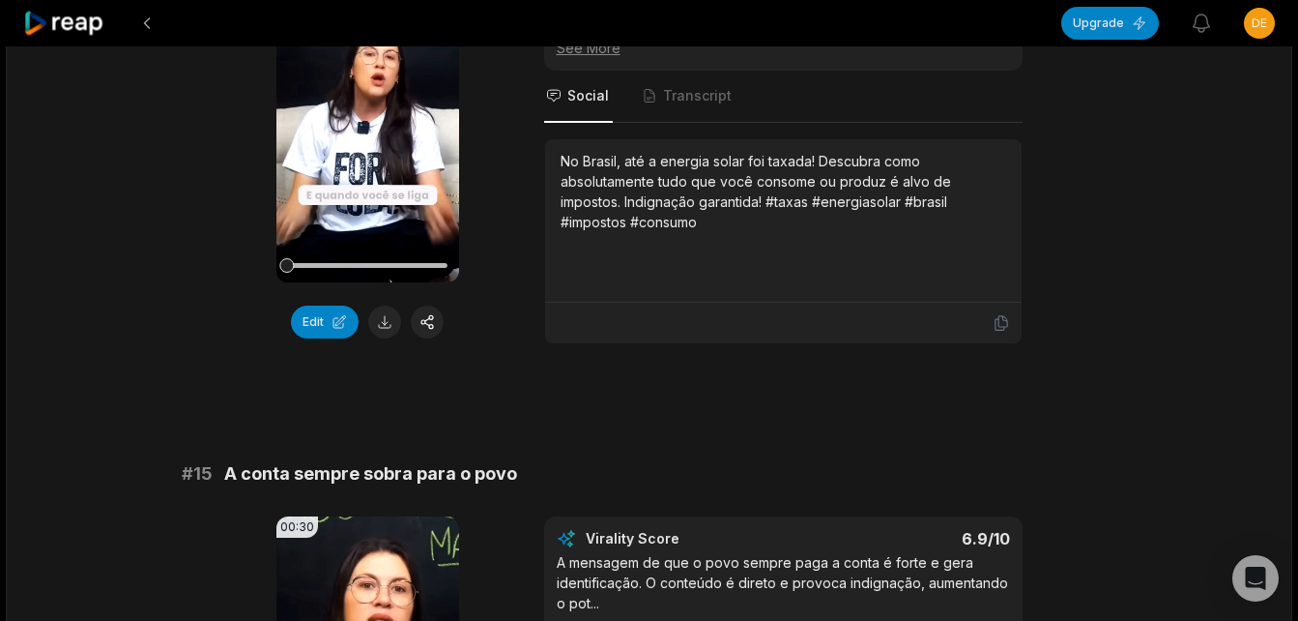
scroll to position [2127, 0]
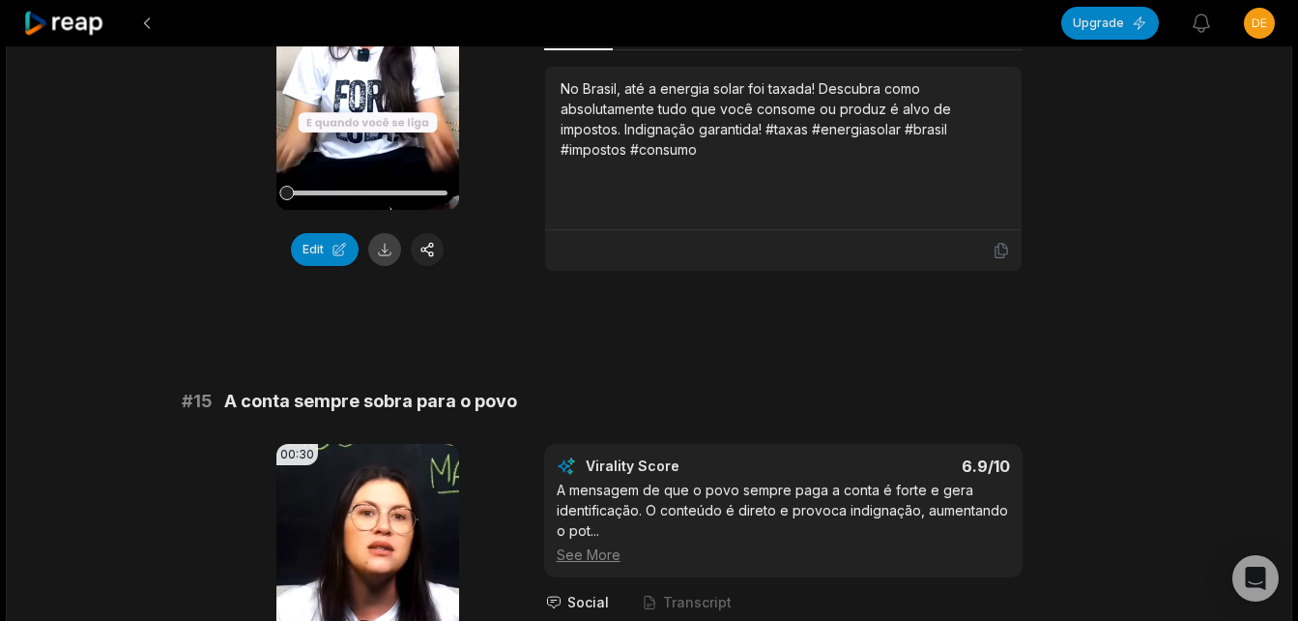
click at [381, 253] on button at bounding box center [384, 249] width 33 height 33
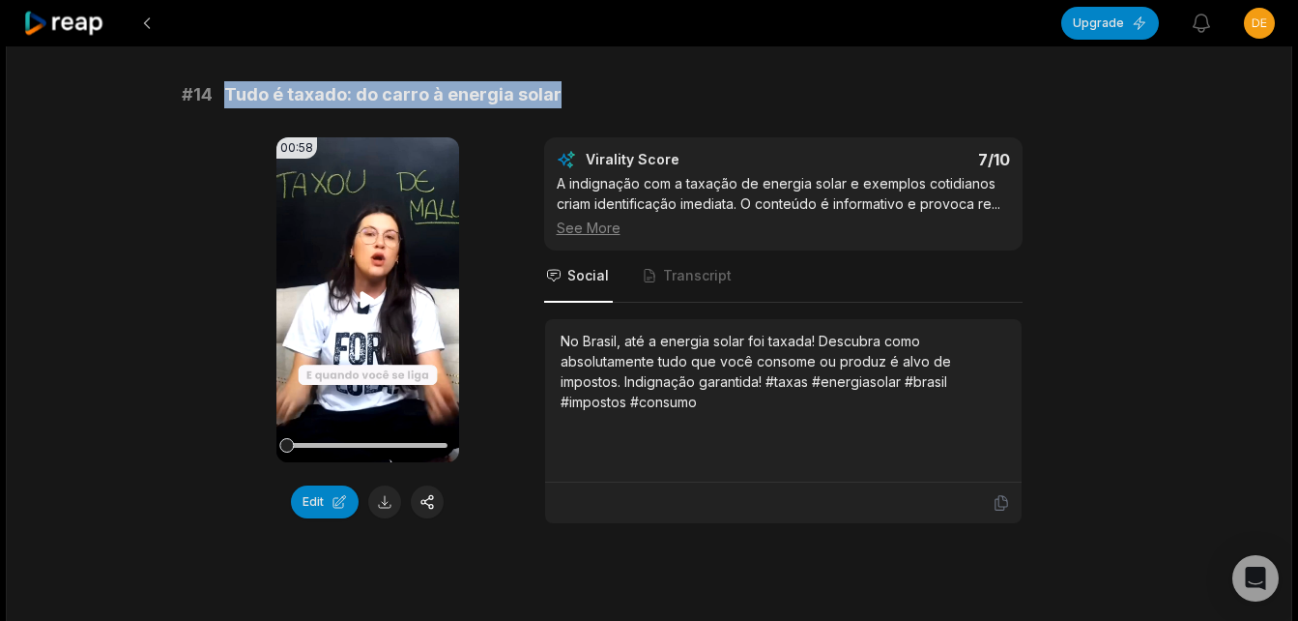
scroll to position [1740, 0]
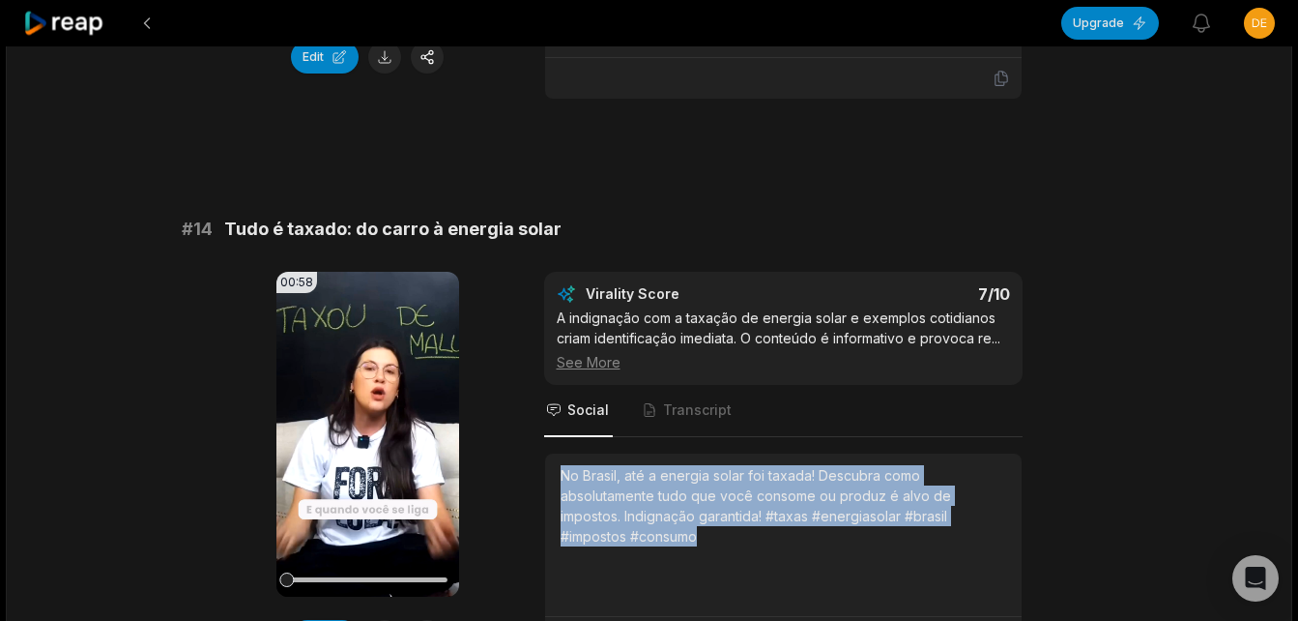
drag, startPoint x: 554, startPoint y: 477, endPoint x: 724, endPoint y: 556, distance: 187.7
click at [724, 556] on div "No Brasil, até a energia solar foi taxada! Descubra como absolutamente tudo que…" at bounding box center [783, 534] width 477 height 163
copy div "No Brasil, até a energia solar foi taxada! Descubra como absolutamente tudo que…"
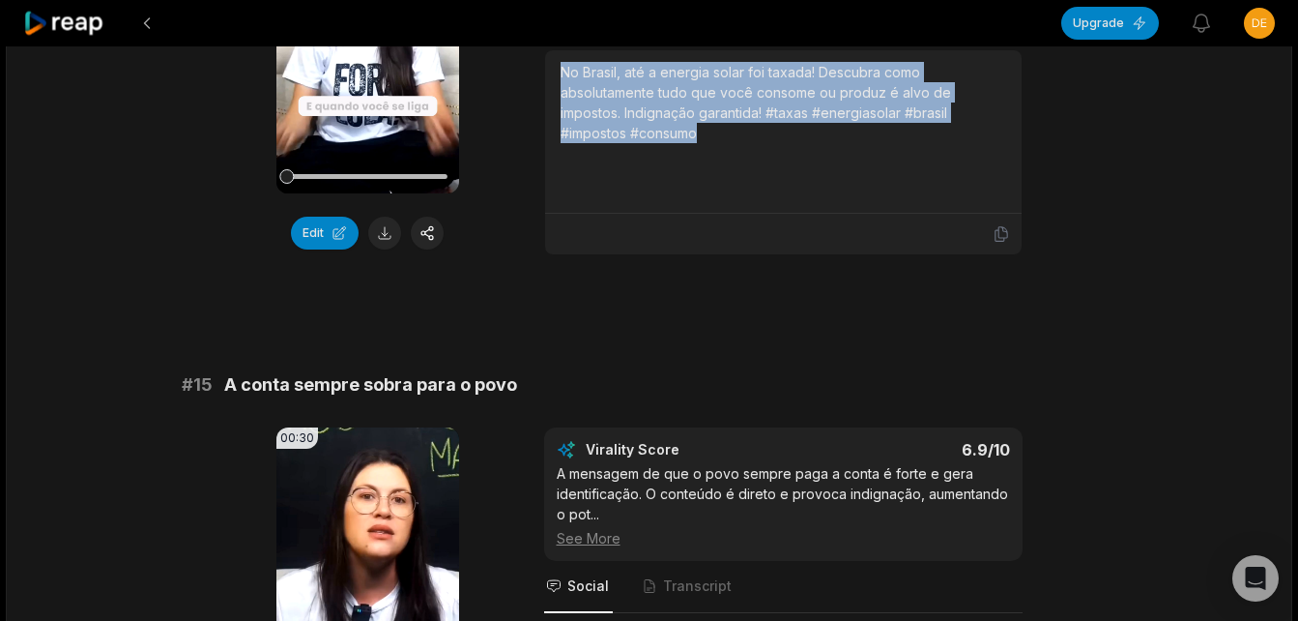
scroll to position [2320, 0]
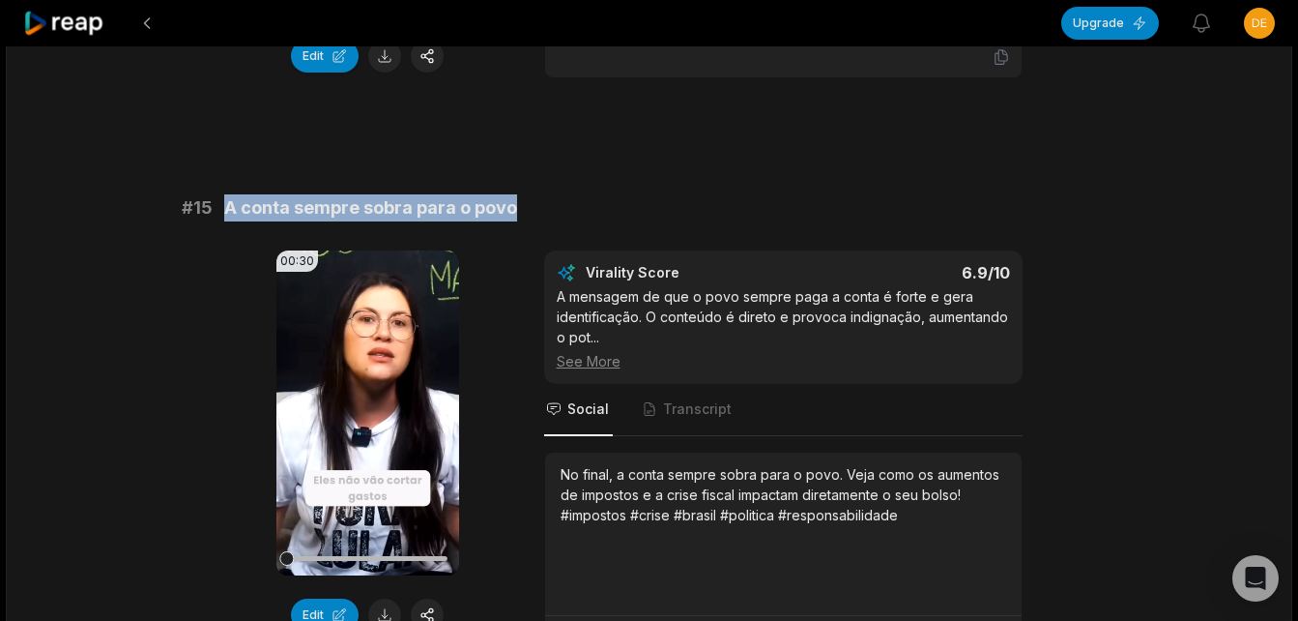
drag, startPoint x: 226, startPoint y: 214, endPoint x: 519, endPoint y: 211, distance: 292.9
click at [519, 211] on div "# 15 A conta sempre sobra para o povo" at bounding box center [650, 207] width 936 height 27
copy span "A conta sempre sobra para o povo"
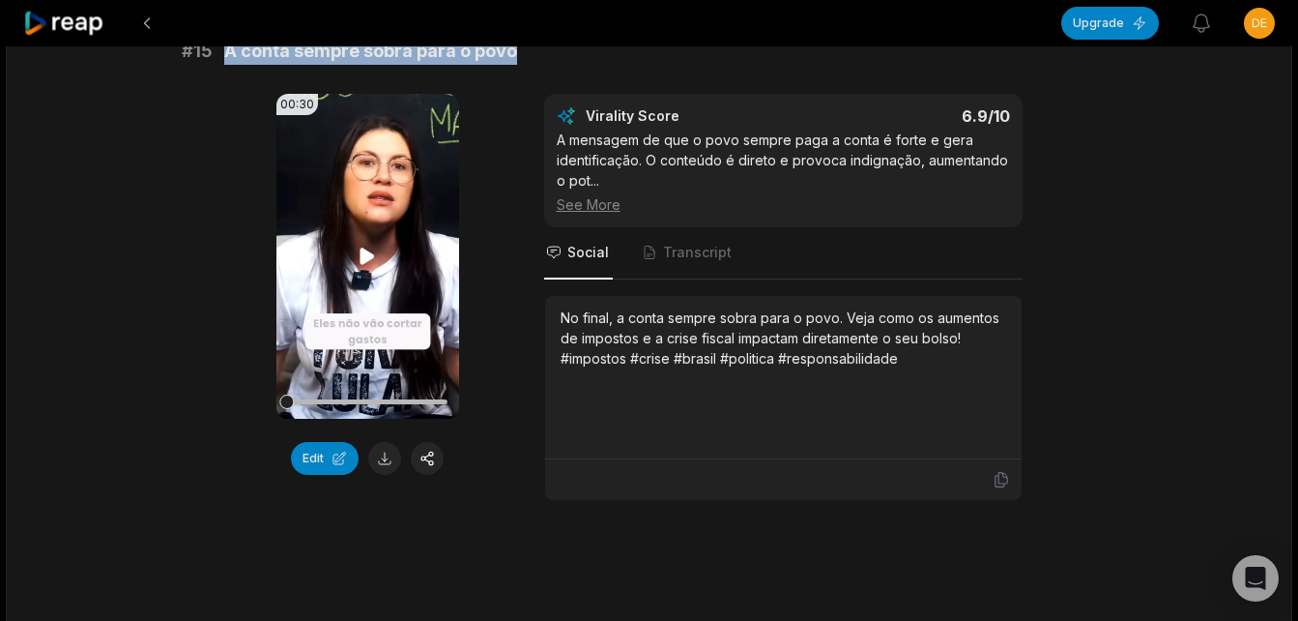
scroll to position [2514, 0]
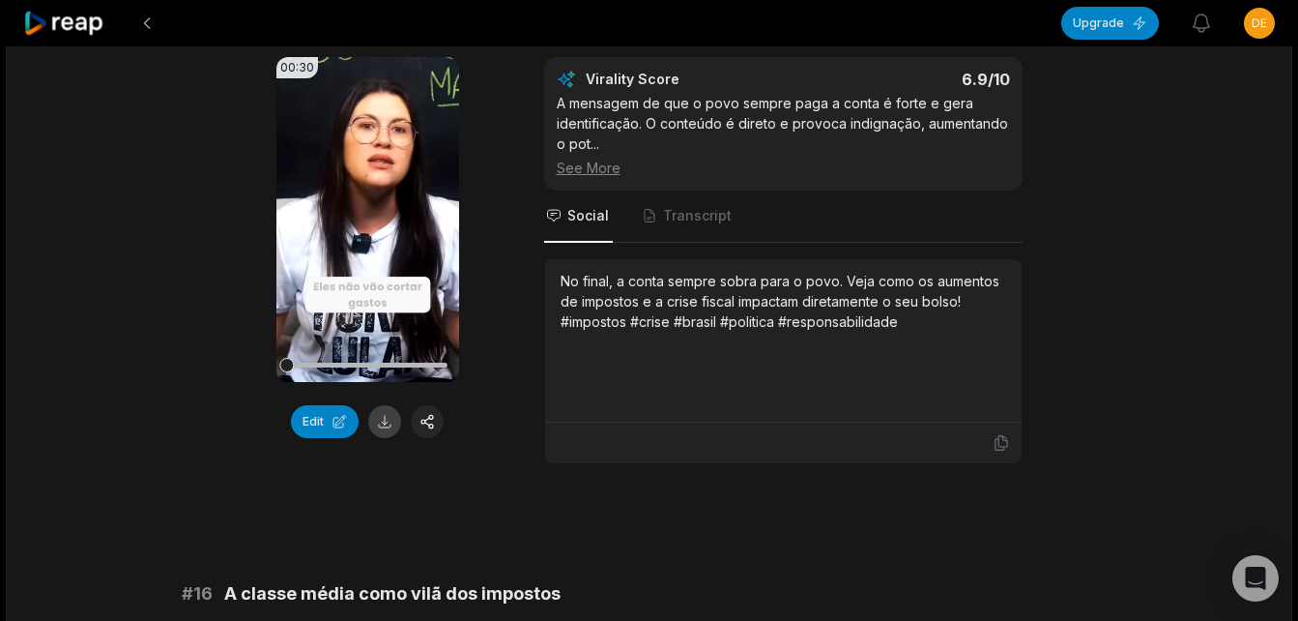
drag, startPoint x: 387, startPoint y: 422, endPoint x: 381, endPoint y: 120, distance: 302.7
click at [386, 422] on button at bounding box center [384, 421] width 33 height 33
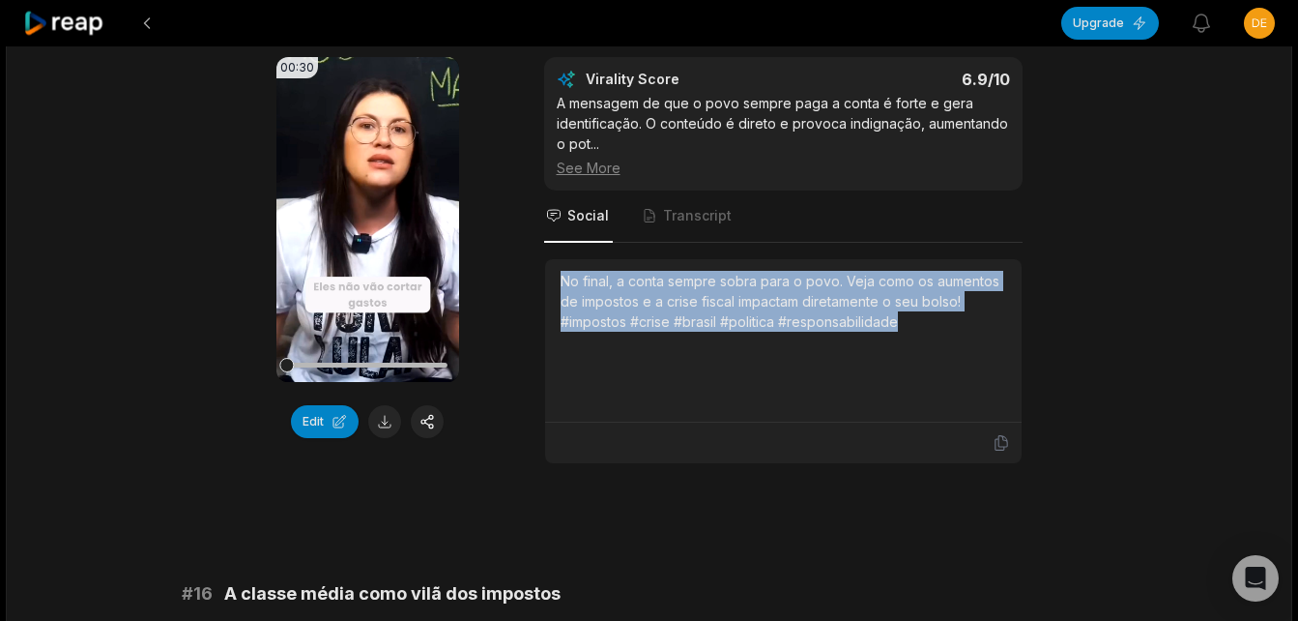
drag, startPoint x: 558, startPoint y: 282, endPoint x: 937, endPoint y: 360, distance: 386.8
click at [937, 360] on div "No final, a conta sempre sobra para o povo. Veja como os aumentos de impostos e…" at bounding box center [783, 340] width 477 height 163
copy div "No final, a conta sempre sobra para o povo. Veja como os aumentos de impostos e…"
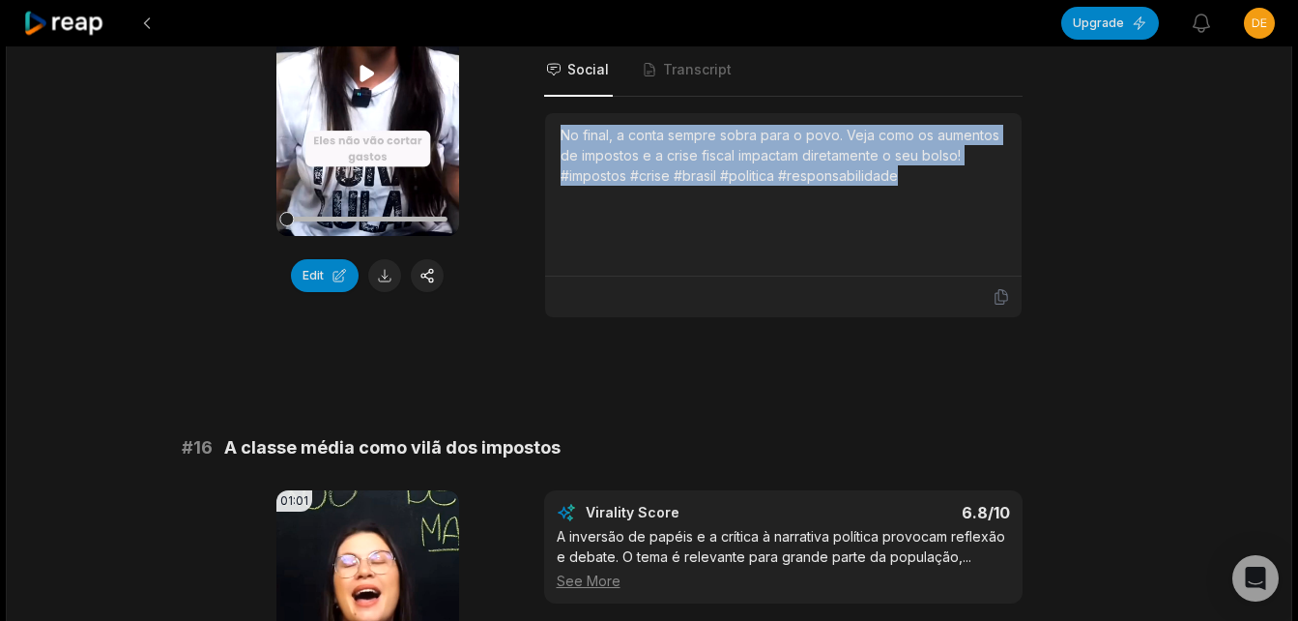
scroll to position [2707, 0]
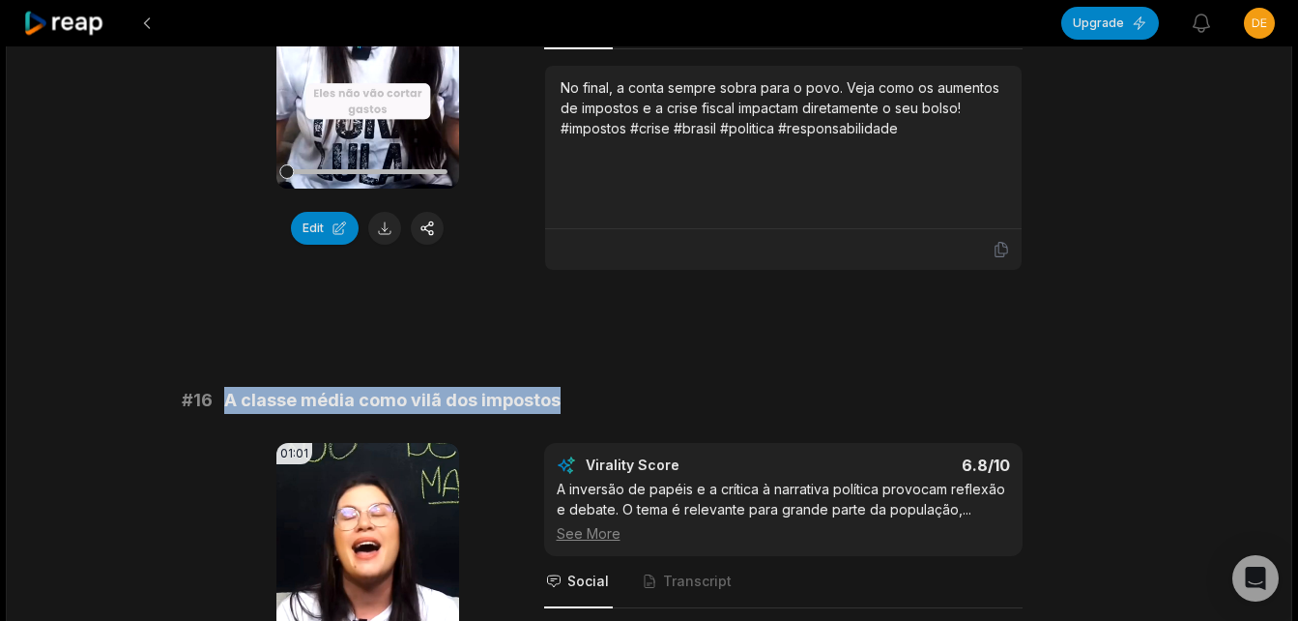
drag, startPoint x: 226, startPoint y: 400, endPoint x: 568, endPoint y: 383, distance: 341.7
click at [568, 383] on div "# 11 O início do Exposed e a curiosidade 00:52 Your browser does not support mp…" at bounding box center [650, 329] width 936 height 5594
copy span "A classe média como vilã dos impostos"
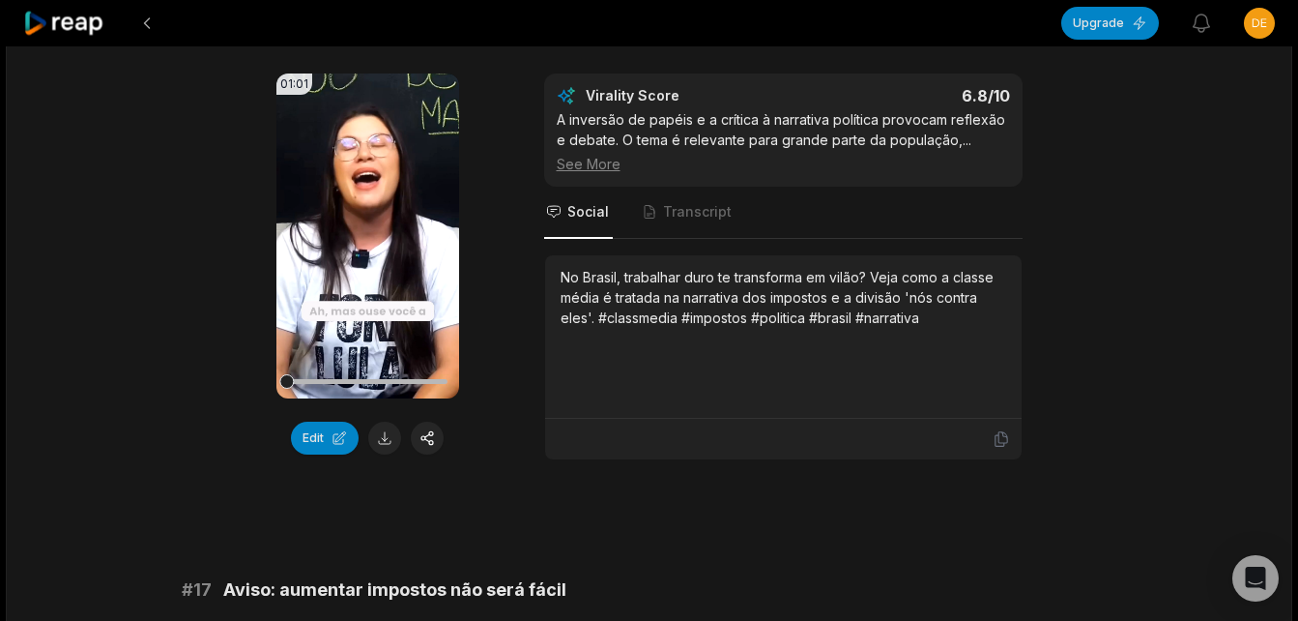
scroll to position [3287, 0]
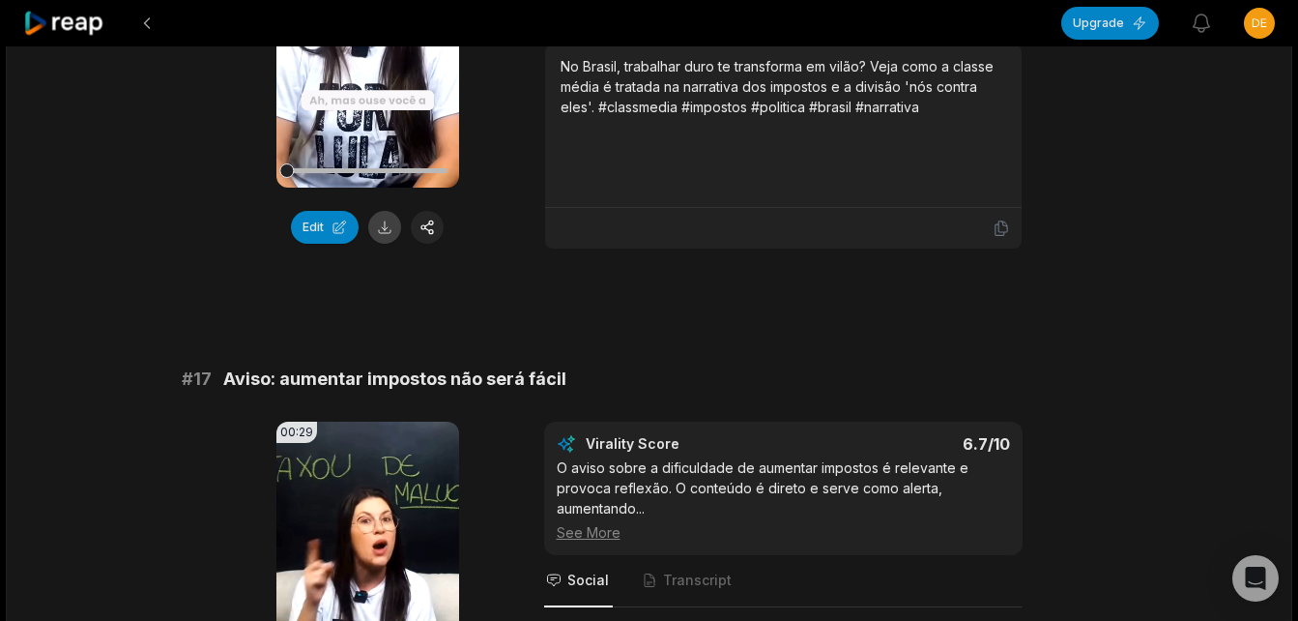
click at [383, 230] on button at bounding box center [384, 227] width 33 height 33
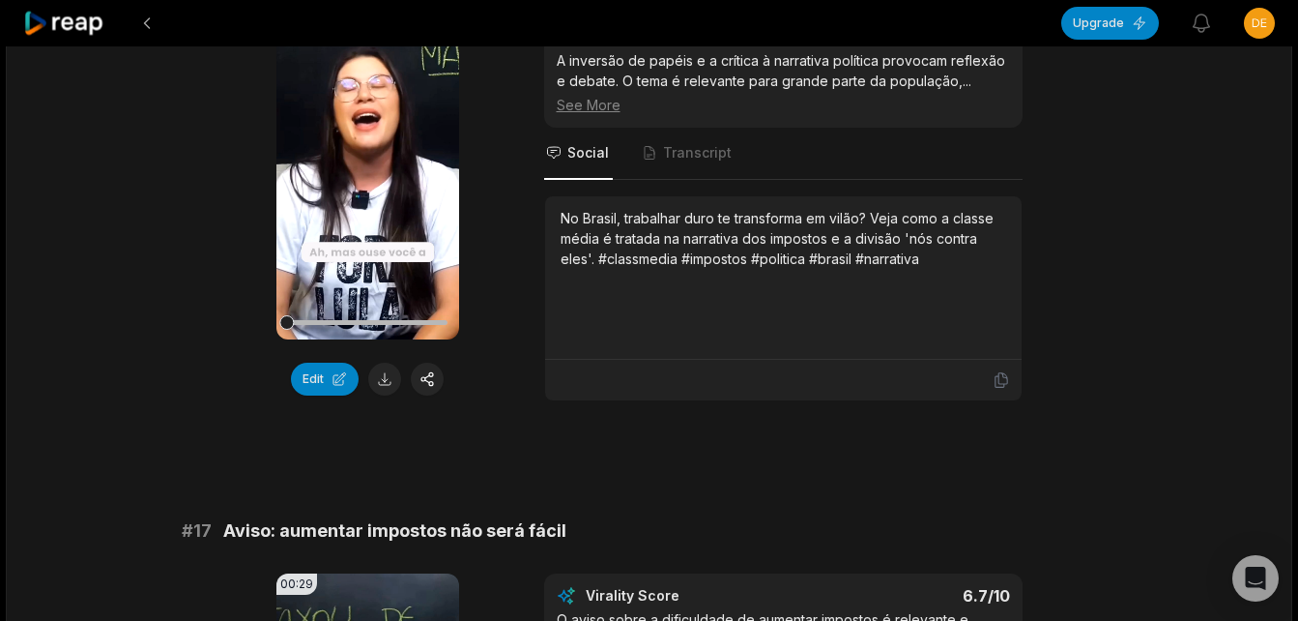
scroll to position [3094, 0]
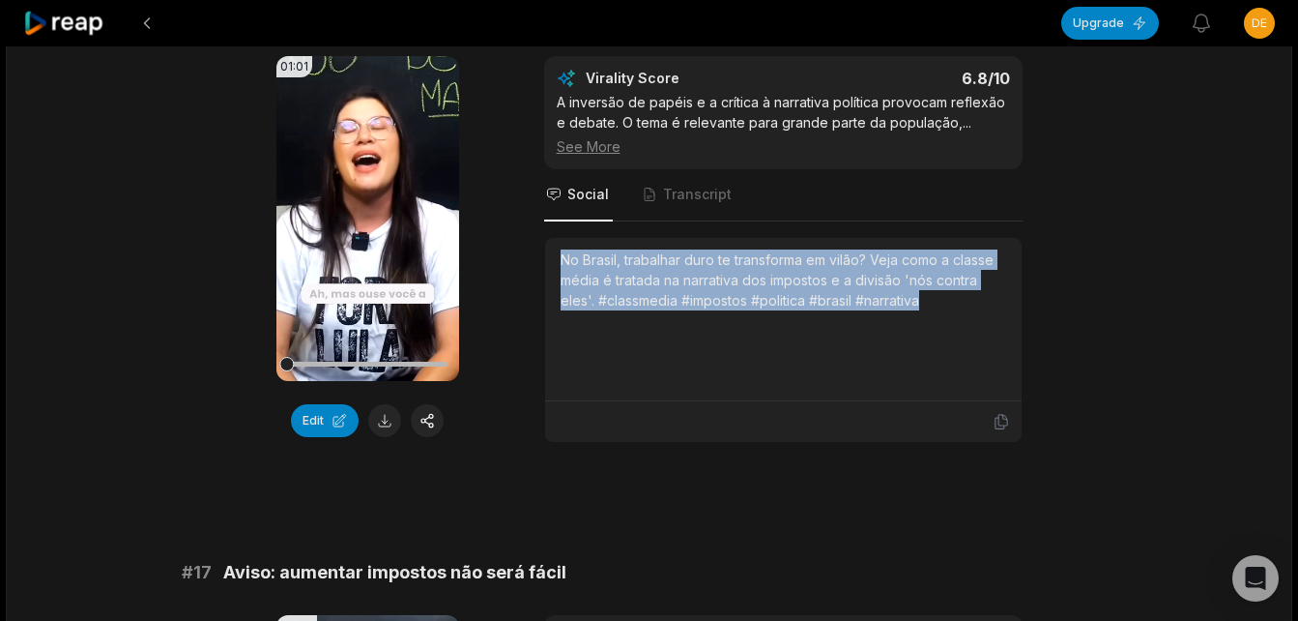
drag, startPoint x: 559, startPoint y: 254, endPoint x: 935, endPoint y: 324, distance: 382.5
click at [935, 324] on div "No Brasil, trabalhar duro te transforma em vilão? Veja como a classe média é tr…" at bounding box center [783, 319] width 477 height 163
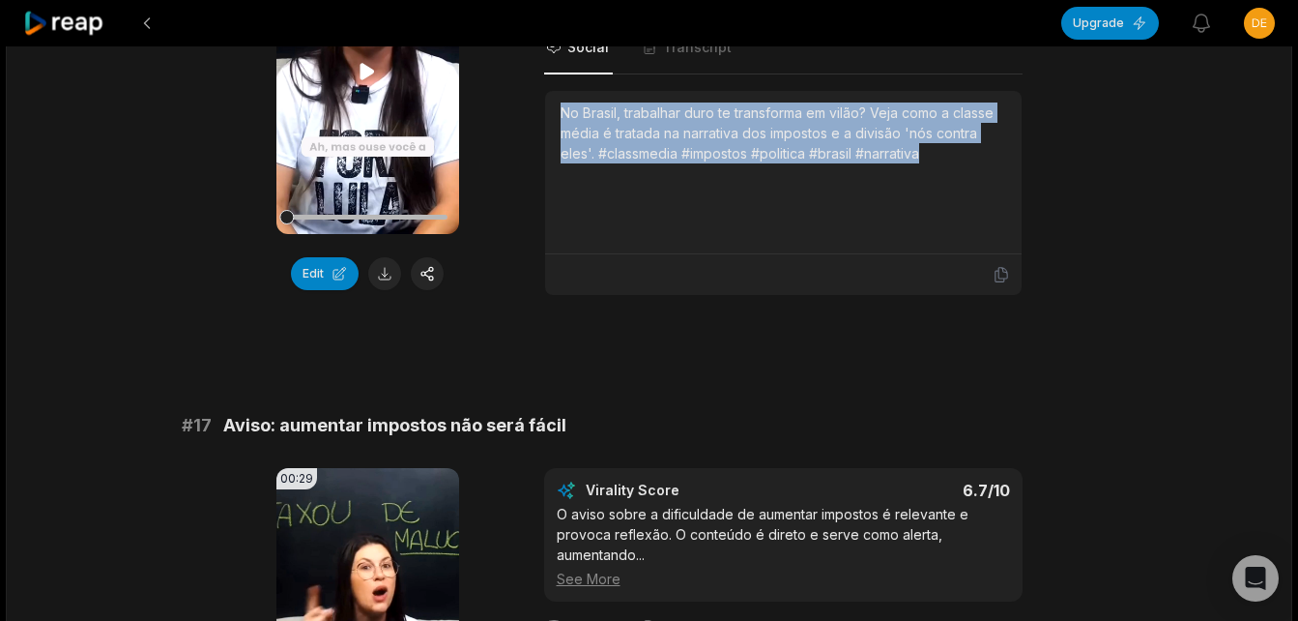
scroll to position [3287, 0]
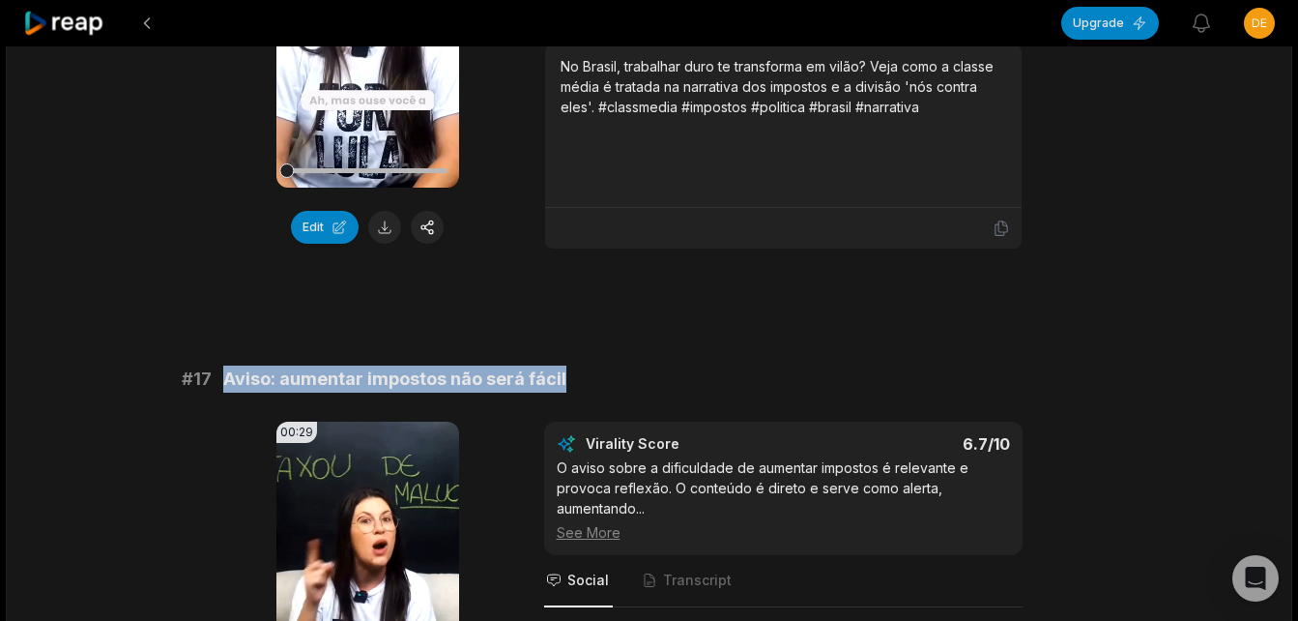
drag, startPoint x: 224, startPoint y: 377, endPoint x: 568, endPoint y: 381, distance: 343.2
click at [568, 381] on div "# 17 Aviso: aumentar impostos não será fácil" at bounding box center [650, 378] width 936 height 27
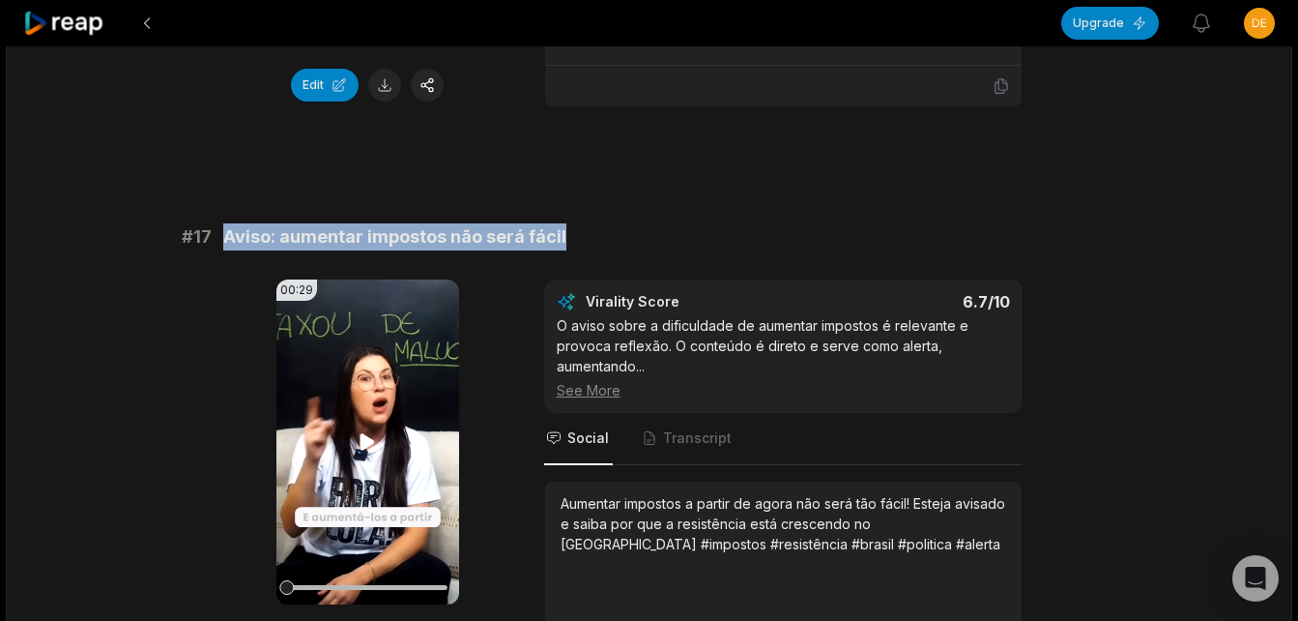
scroll to position [3674, 0]
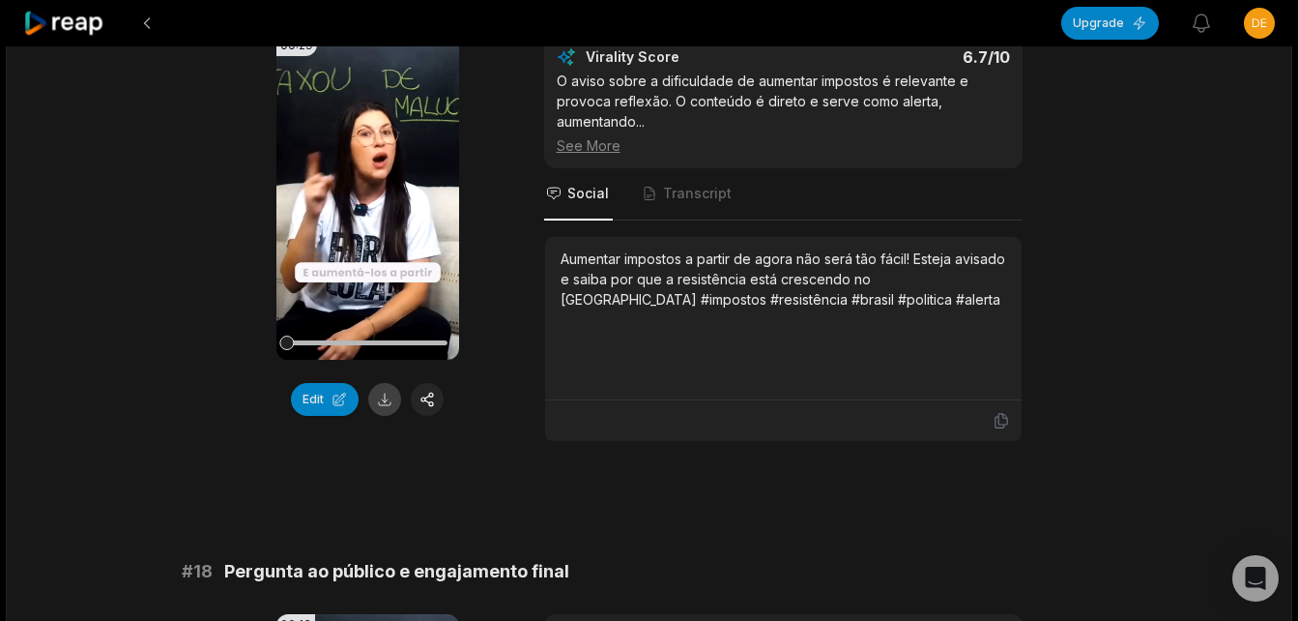
click at [388, 410] on button at bounding box center [384, 399] width 33 height 33
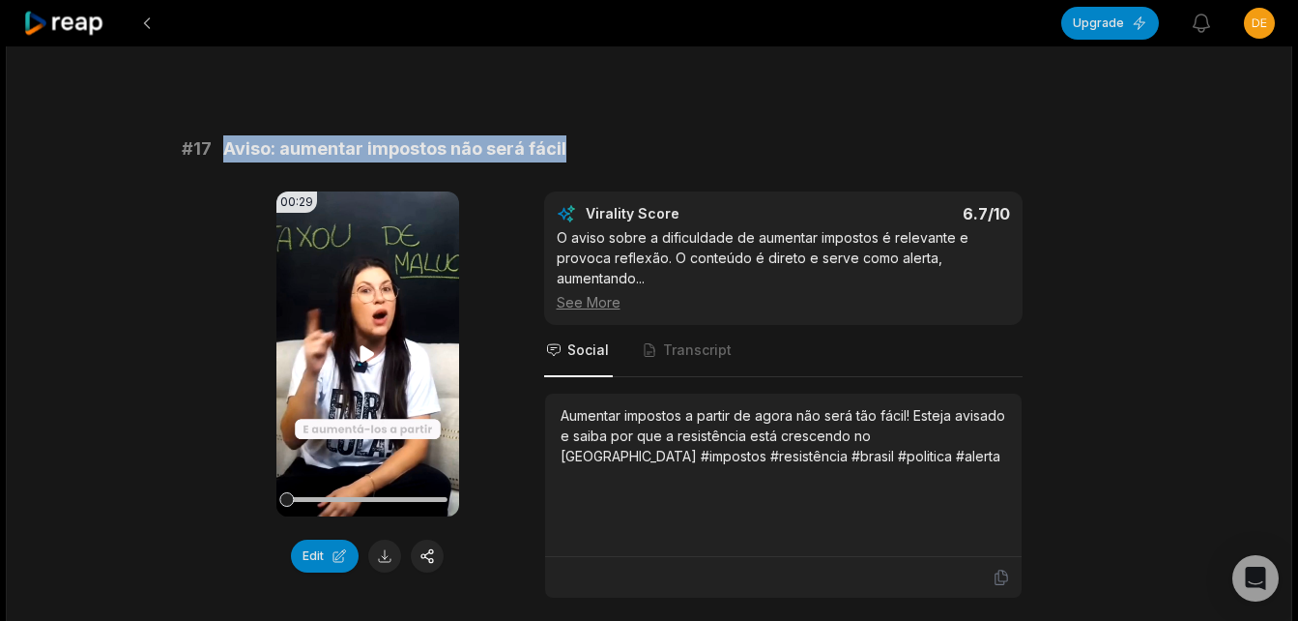
scroll to position [3480, 0]
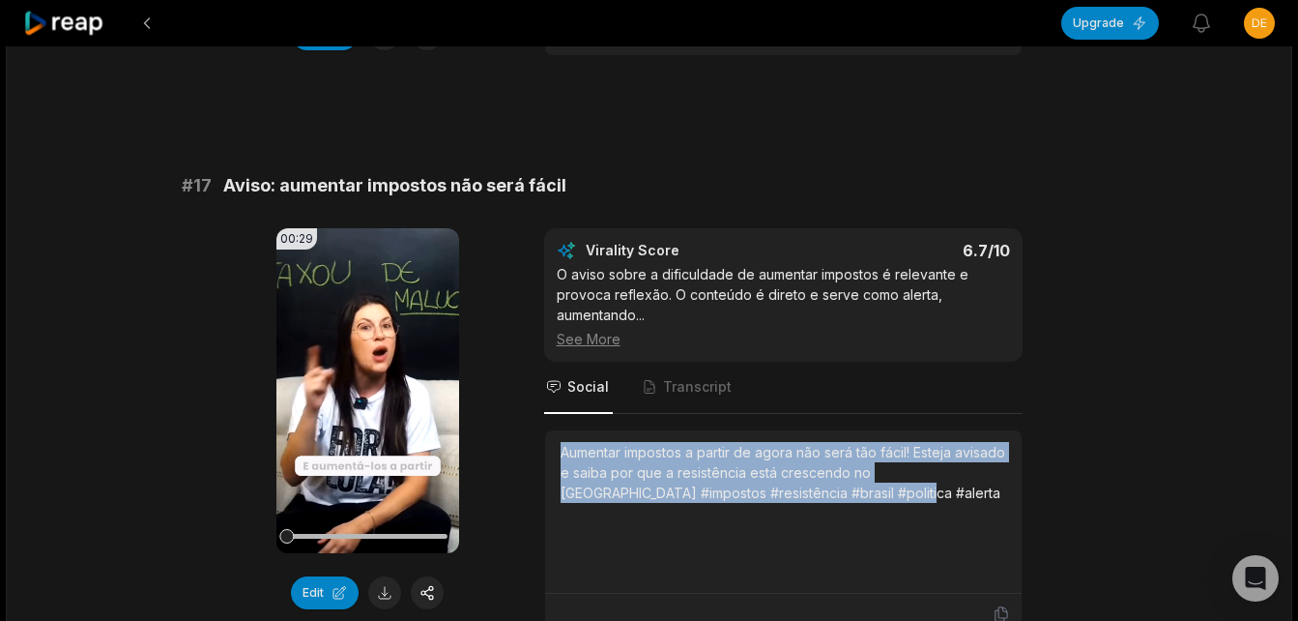
drag, startPoint x: 555, startPoint y: 450, endPoint x: 891, endPoint y: 530, distance: 345.9
click at [891, 530] on div "Aumentar impostos a partir de agora não será tão fácil! Esteja avisado e saiba …" at bounding box center [783, 511] width 477 height 163
